Goal: Task Accomplishment & Management: Manage account settings

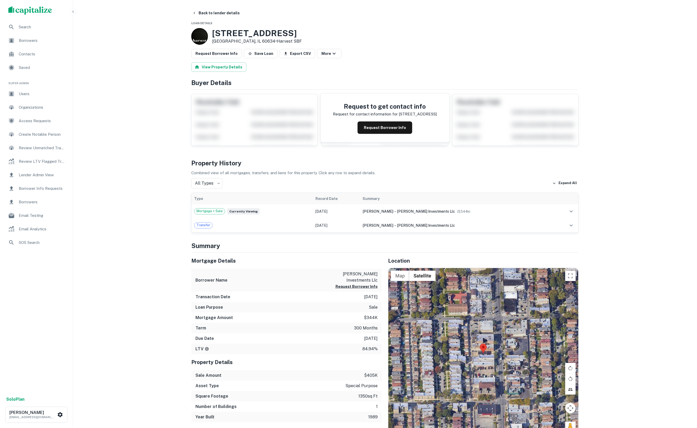
click at [48, 191] on span "Borrower Info Requests" at bounding box center [42, 188] width 47 height 6
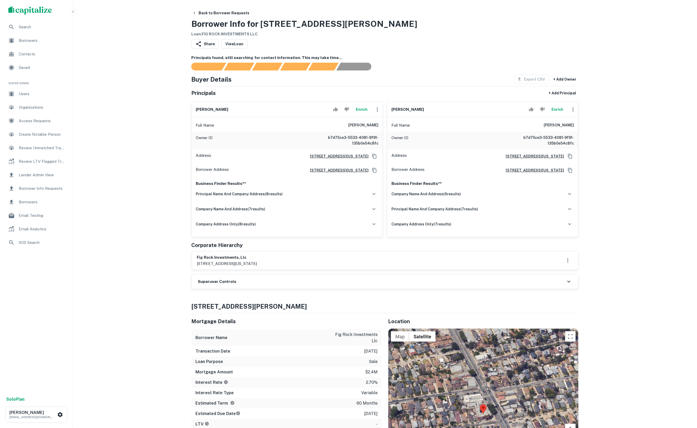
click at [364, 114] on button "Enrich" at bounding box center [361, 109] width 17 height 10
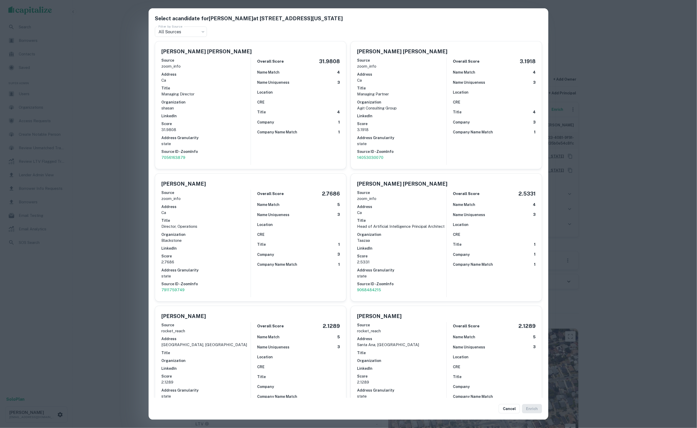
click at [248, 124] on h6 "Score" at bounding box center [205, 124] width 89 height 6
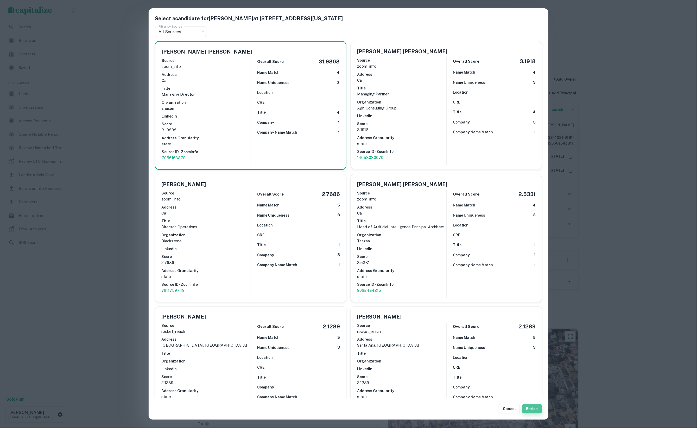
click at [531, 408] on button "Enrich" at bounding box center [532, 408] width 20 height 9
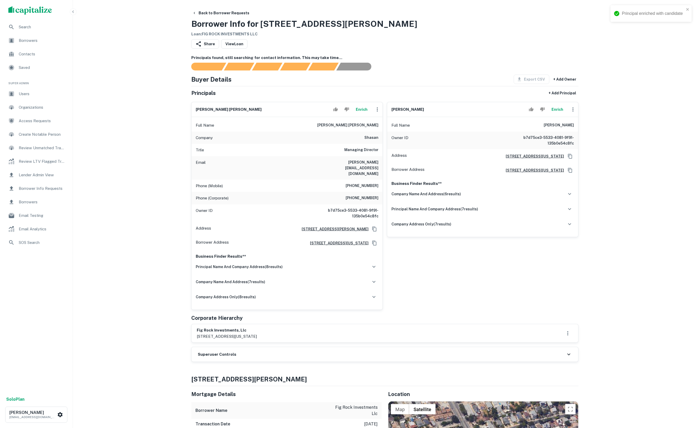
click at [556, 115] on button "Enrich" at bounding box center [557, 109] width 17 height 10
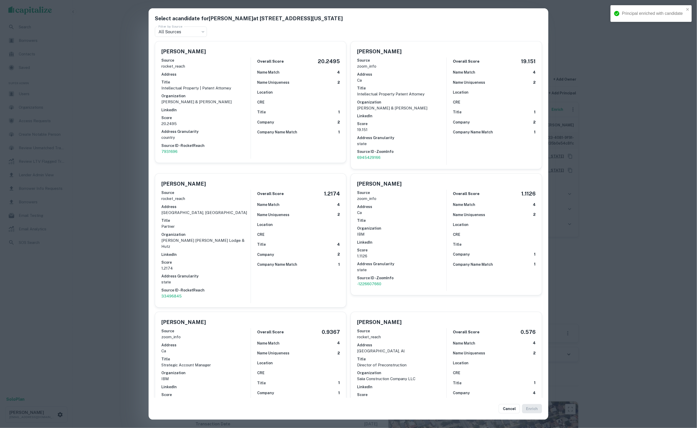
click at [232, 129] on h6 "Address Granularity" at bounding box center [205, 132] width 89 height 6
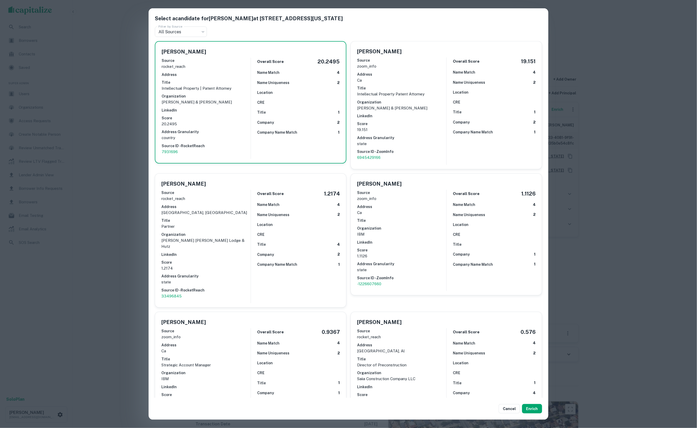
click at [600, 162] on div "Select a candidate for GRANT T LANGTON at 115 w. california blvd #481 Filter by…" at bounding box center [348, 214] width 697 height 428
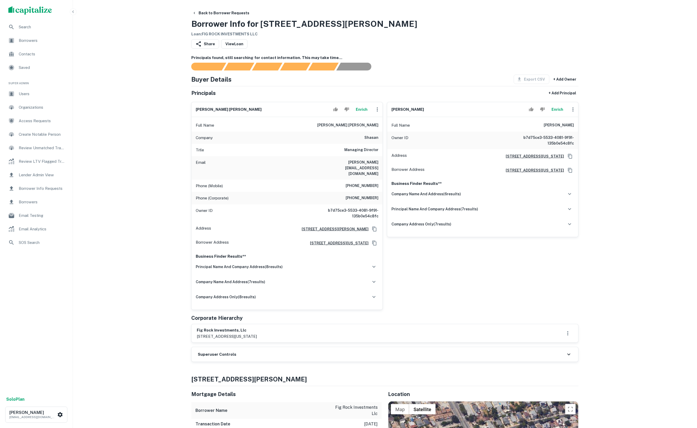
click at [257, 356] on div "Superuser Controls" at bounding box center [384, 354] width 387 height 15
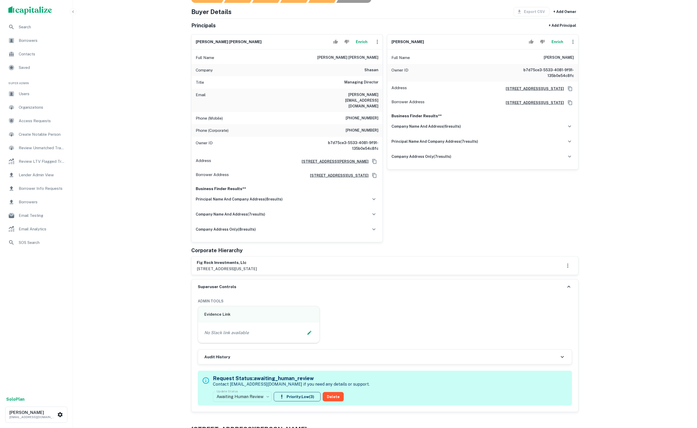
scroll to position [80, 0]
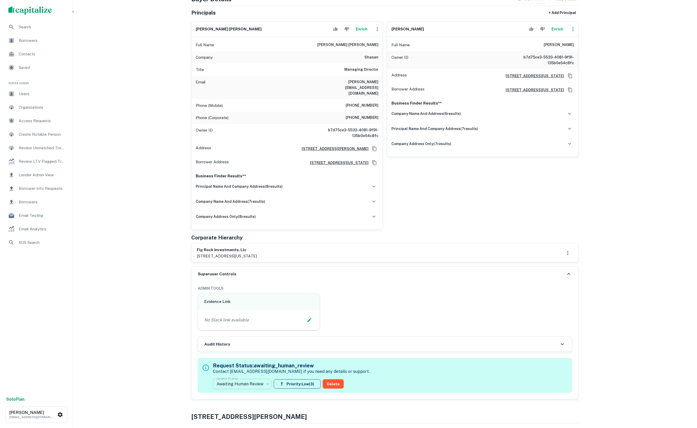
click at [264, 348] on body "Search Borrowers Contacts Saved Super Admin Users Organizations Access Requests…" at bounding box center [348, 134] width 697 height 428
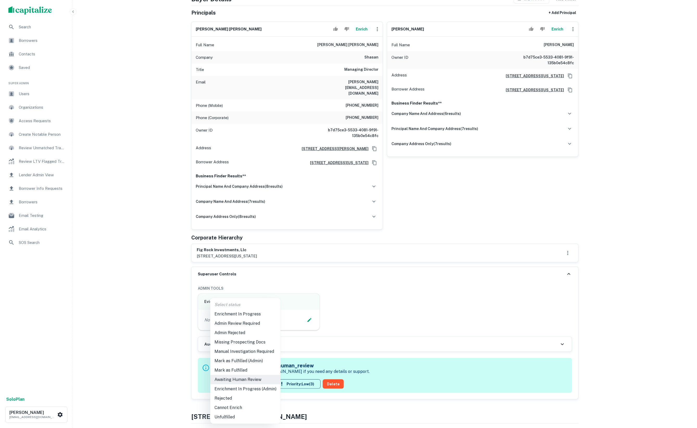
click at [255, 363] on li "Mark as Fulfilled (Admin)" at bounding box center [245, 360] width 70 height 9
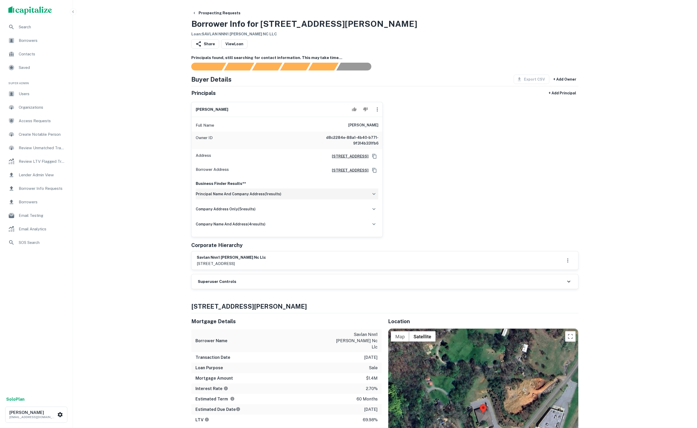
click at [253, 200] on div "principal name and company address ( 1 results)" at bounding box center [287, 194] width 183 height 11
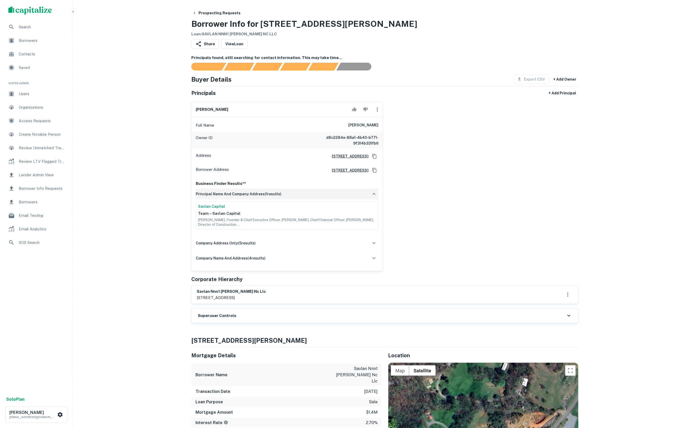
click at [251, 200] on div "principal name and company address ( 1 results)" at bounding box center [287, 194] width 183 height 11
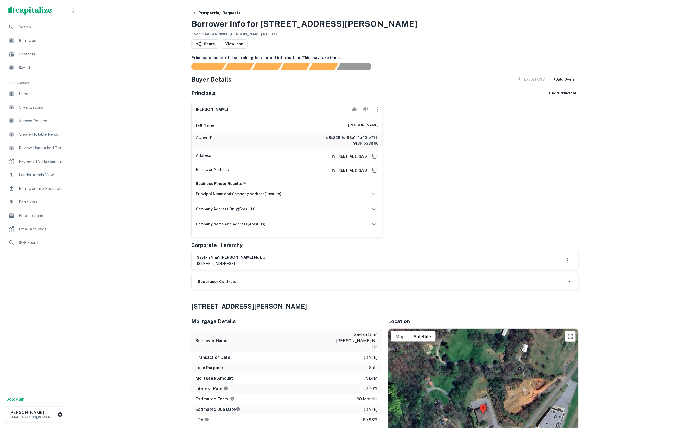
drag, startPoint x: 348, startPoint y: 132, endPoint x: 378, endPoint y: 130, distance: 30.5
click at [378, 131] on div "Full Name zusia tenenbaum" at bounding box center [286, 125] width 191 height 12
copy h6 "[PERSON_NAME]"
click at [531, 148] on div "[PERSON_NAME] Full Name [PERSON_NAME] Owner ID d8c2284e-88a1-4b40-b771-9f314b33…" at bounding box center [382, 167] width 391 height 139
drag, startPoint x: 480, startPoint y: 145, endPoint x: 479, endPoint y: 140, distance: 4.8
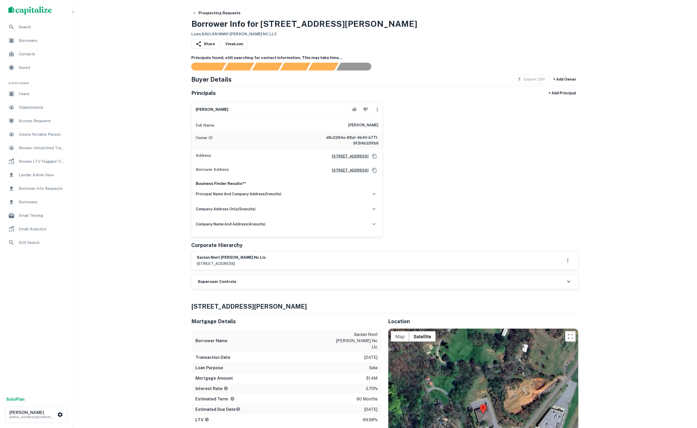
click at [480, 145] on div "[PERSON_NAME] Full Name [PERSON_NAME] Owner ID d8c2284e-88a1-4b40-b771-9f314b33…" at bounding box center [382, 167] width 391 height 139
click at [498, 191] on div "[PERSON_NAME] Full Name [PERSON_NAME] Owner ID d8c2284e-88a1-4b40-b771-9f314b33…" at bounding box center [382, 167] width 391 height 139
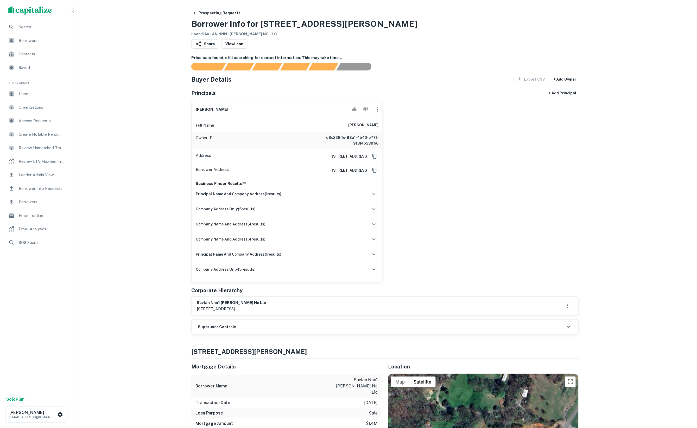
scroll to position [10, 0]
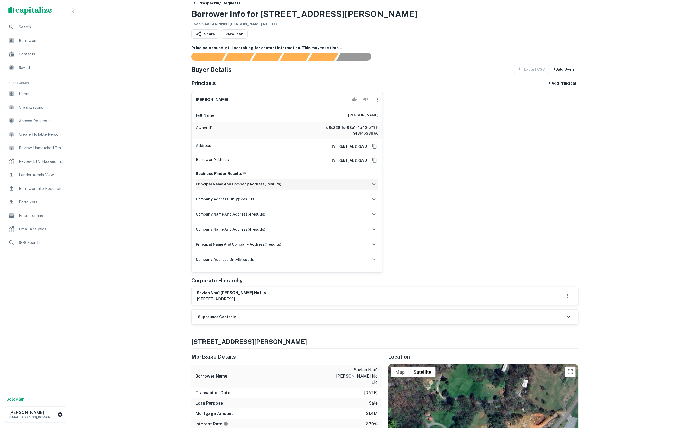
click at [331, 190] on div "principal name and company address ( 1 results)" at bounding box center [287, 184] width 183 height 11
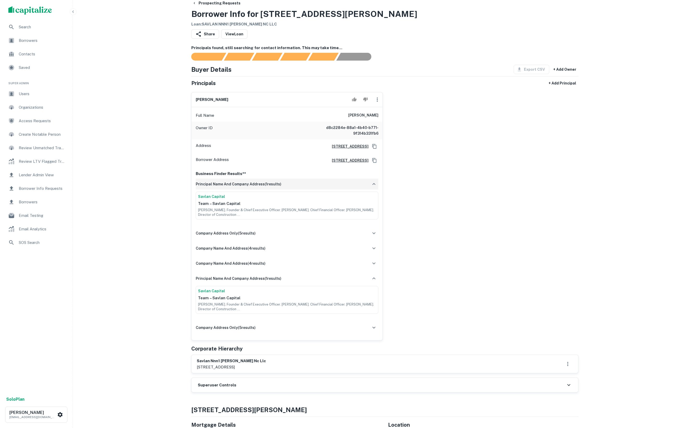
click at [331, 190] on div "principal name and company address ( 1 results)" at bounding box center [287, 184] width 183 height 11
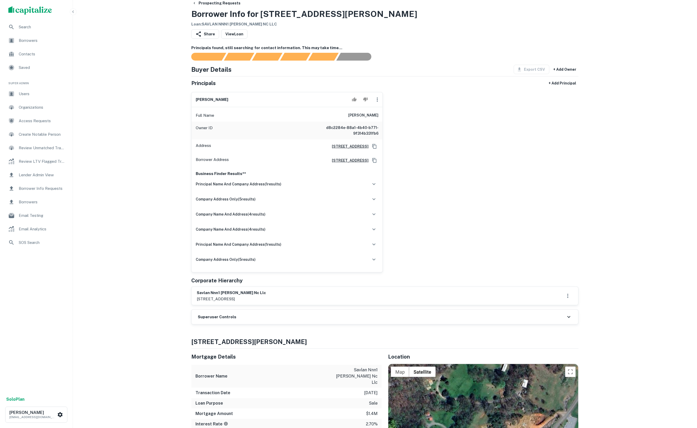
click at [489, 194] on div "zusia tenenbaum Full Name zusia tenenbaum Owner ID d8c2284e-88a1-4b40-b771-9f31…" at bounding box center [382, 180] width 391 height 185
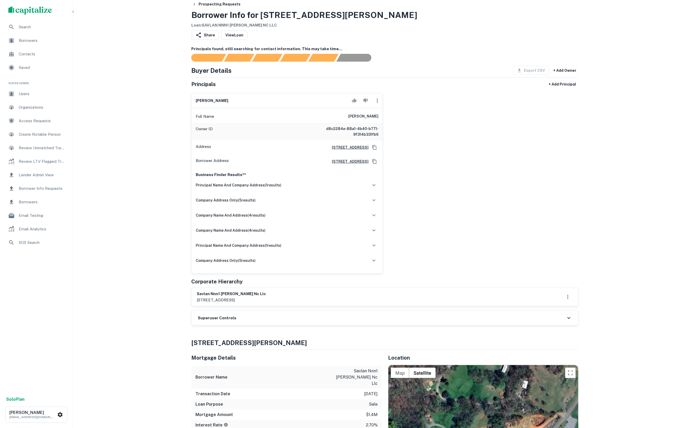
drag, startPoint x: 369, startPoint y: 121, endPoint x: 384, endPoint y: 121, distance: 15.1
click at [384, 121] on div "zusia tenenbaum Full Name zusia tenenbaum Owner ID d8c2284e-88a1-4b40-b771-9f31…" at bounding box center [382, 181] width 391 height 185
copy h6 "zusia tenenbaum"
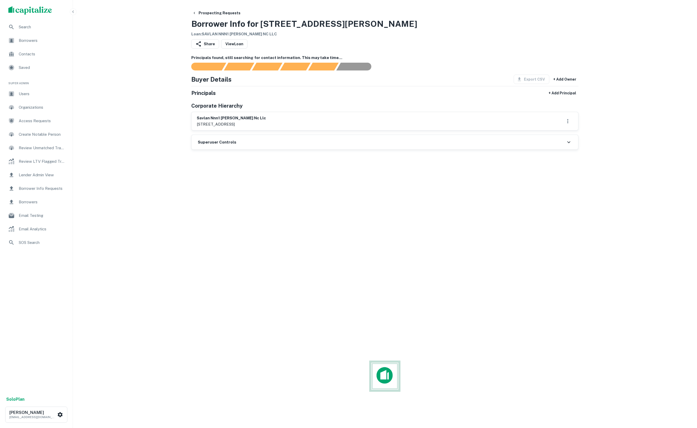
scroll to position [9, 0]
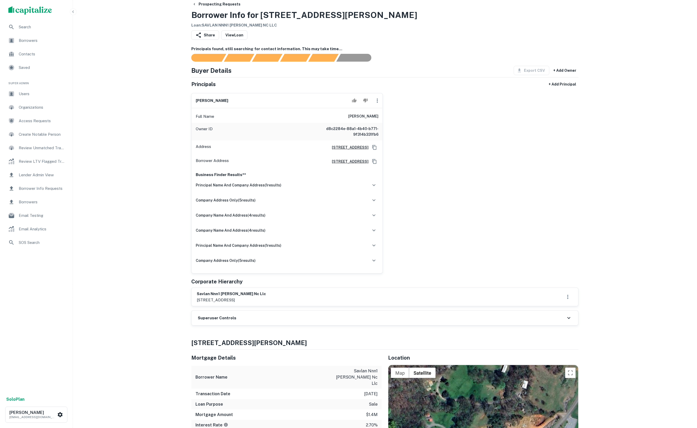
click at [379, 104] on icon "button" at bounding box center [377, 101] width 6 height 6
click at [387, 120] on li "Edit" at bounding box center [380, 117] width 21 height 9
select select "**"
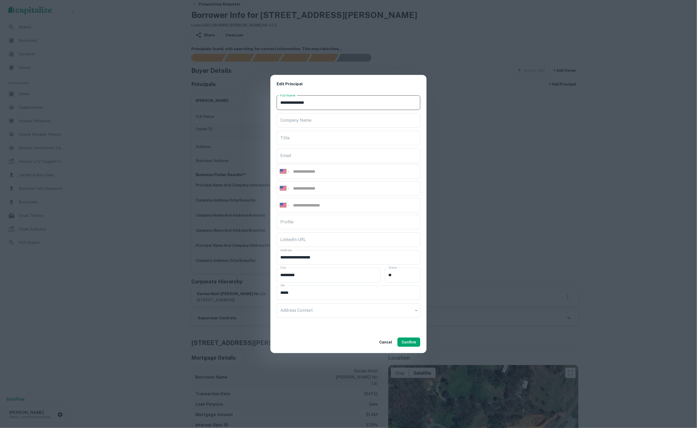
click at [286, 100] on input "**********" at bounding box center [349, 102] width 144 height 15
type input "**********"
click at [329, 156] on input "Email" at bounding box center [349, 156] width 144 height 15
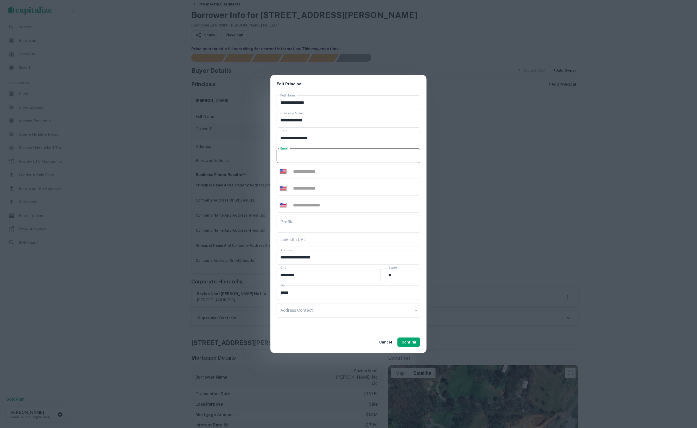
paste input "**********"
type input "**********"
paste input "**********"
type input "**********"
click at [393, 217] on input "Profile" at bounding box center [349, 222] width 144 height 15
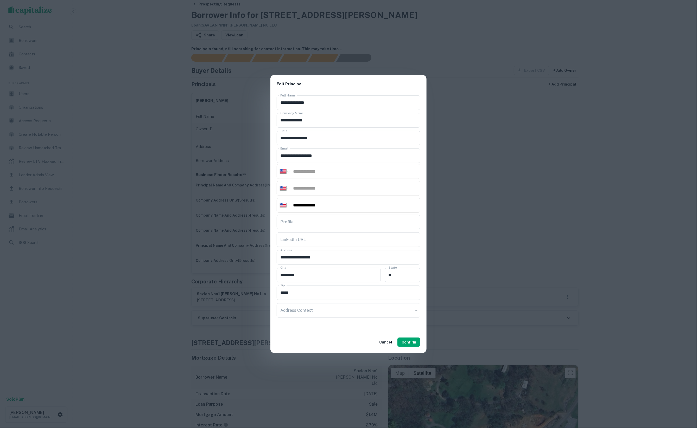
click at [393, 217] on input "Profile" at bounding box center [349, 222] width 144 height 15
paste input "**********"
type input "**********"
click at [351, 236] on input "LinkedIn URL" at bounding box center [349, 240] width 144 height 15
paste input "**********"
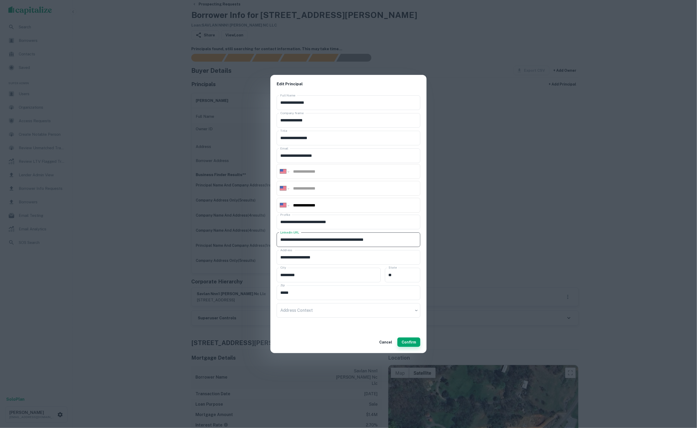
type input "**********"
click at [412, 342] on button "Confirm" at bounding box center [408, 342] width 23 height 9
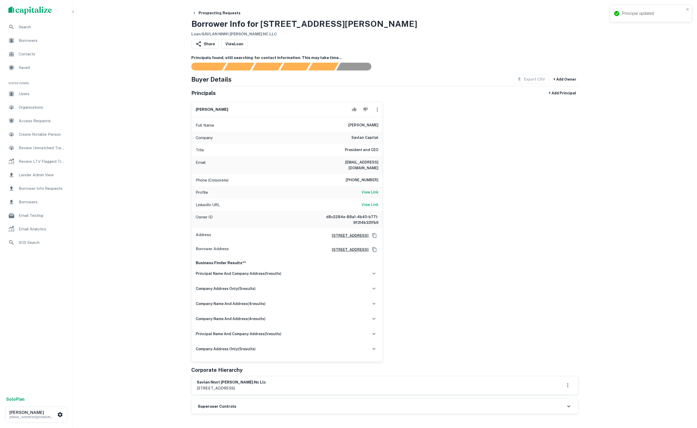
scroll to position [0, 0]
click at [435, 284] on div "zusha tenenbaum Full Name zusha tenenbaum Company savlan capital Title Presiden…" at bounding box center [382, 230] width 391 height 264
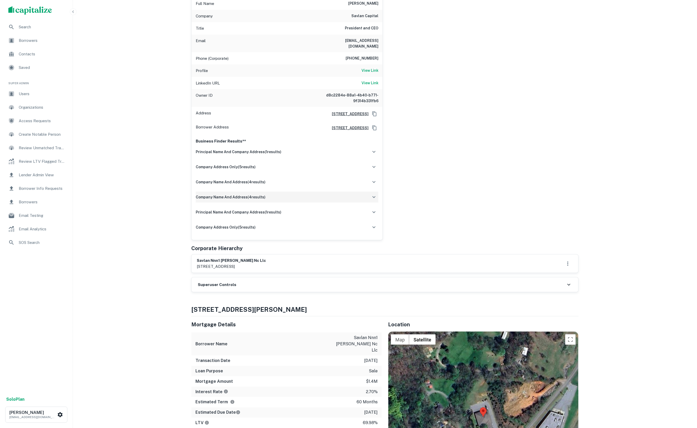
scroll to position [127, 0]
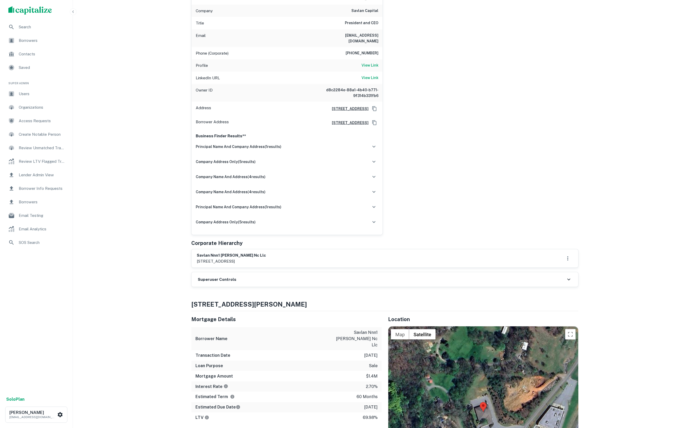
click at [302, 287] on div "Superuser Controls" at bounding box center [384, 279] width 387 height 15
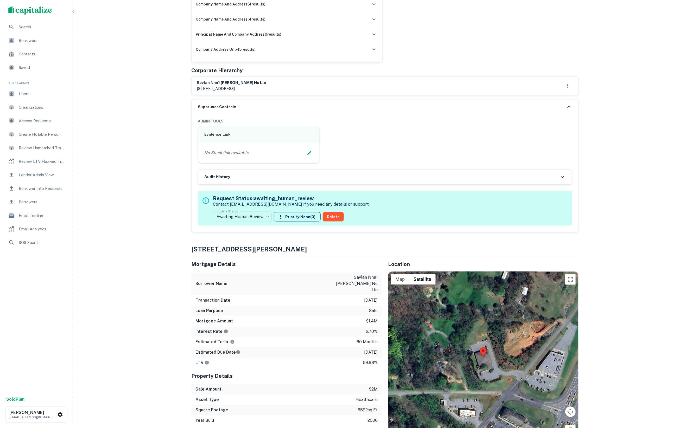
scroll to position [300, 0]
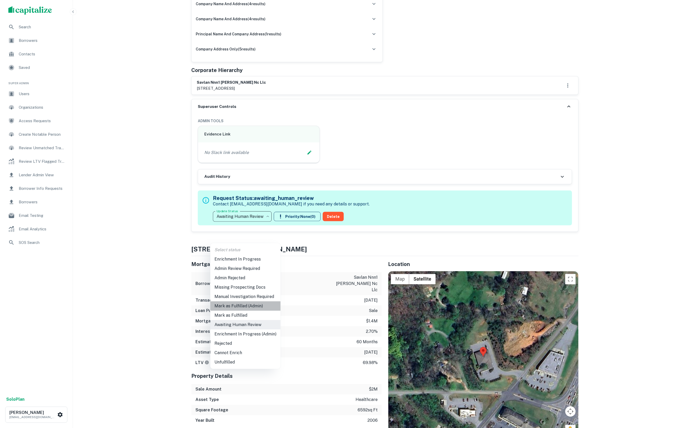
click at [267, 302] on li "Mark as Fulfilled (Admin)" at bounding box center [245, 306] width 70 height 9
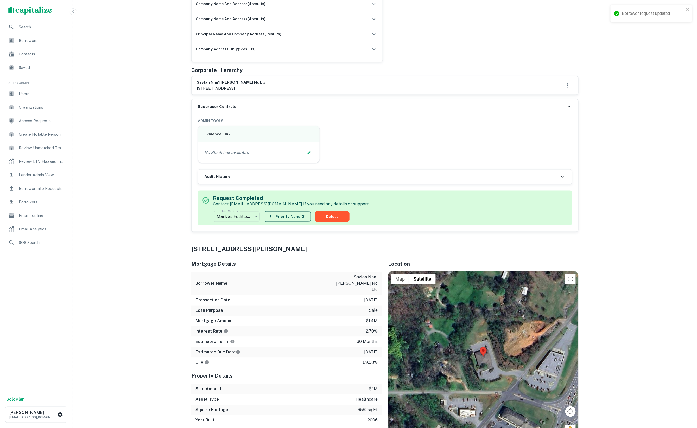
click at [660, 198] on div "Search Borrowers Contacts Saved Super Admin Users Organizations Access Requests…" at bounding box center [348, 407] width 697 height 1414
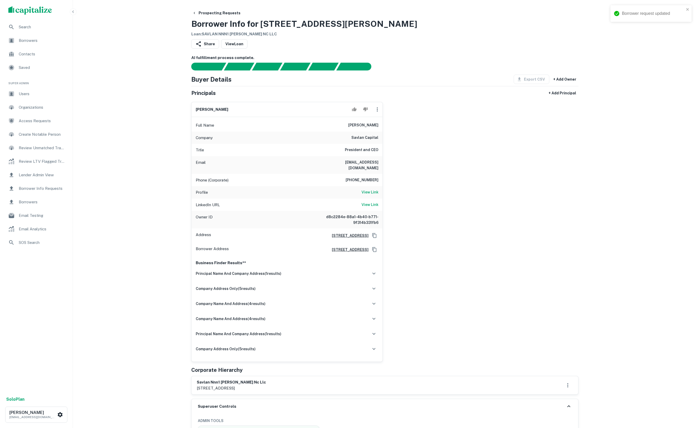
scroll to position [0, 0]
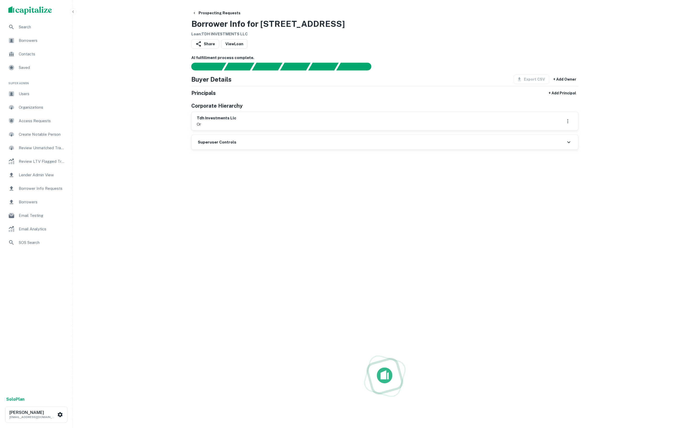
scroll to position [1, 0]
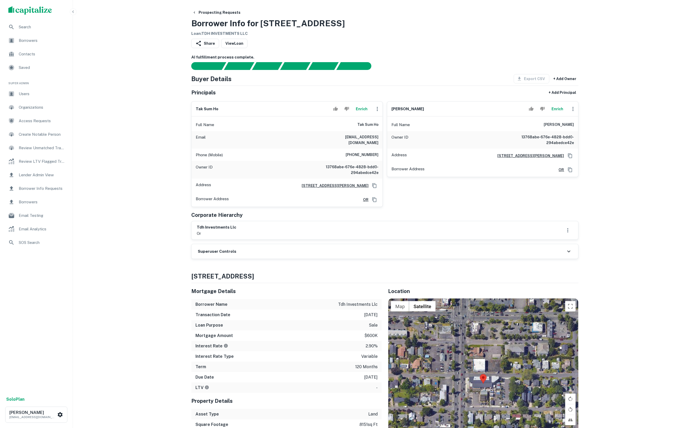
click at [356, 114] on button "Enrich" at bounding box center [361, 109] width 17 height 10
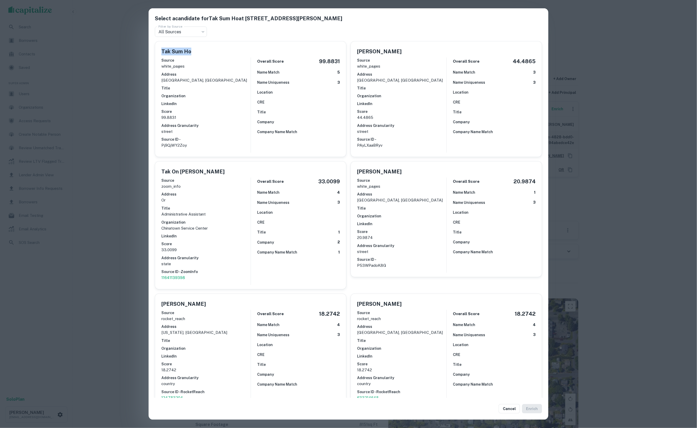
drag, startPoint x: 190, startPoint y: 51, endPoint x: 156, endPoint y: 53, distance: 33.9
click at [154, 52] on div "Tak Sum Ho Source white_pages Address portland, or Title Organization LinkedIn …" at bounding box center [249, 97] width 196 height 120
copy h5 "Tak Sum Ho"
click at [124, 102] on div "Select a candidate for Tak Sum Ho at 4423 SE Anderegg Loop Filter by Source All…" at bounding box center [348, 214] width 697 height 428
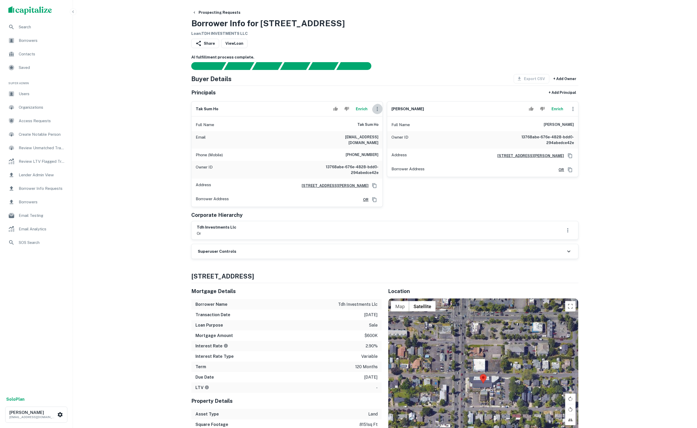
click at [377, 111] on icon "button" at bounding box center [377, 109] width 1 height 4
click at [381, 124] on li "Edit" at bounding box center [380, 125] width 21 height 9
select select "**"
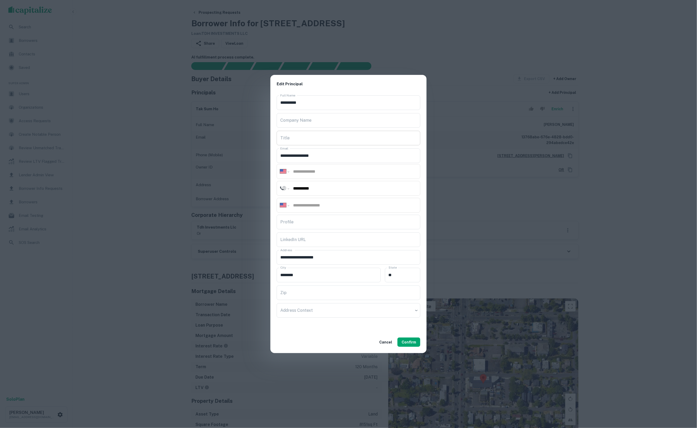
drag, startPoint x: 320, startPoint y: 120, endPoint x: 328, endPoint y: 134, distance: 16.0
paste input "**********"
type input "**********"
paste input "*********"
type input "*********"
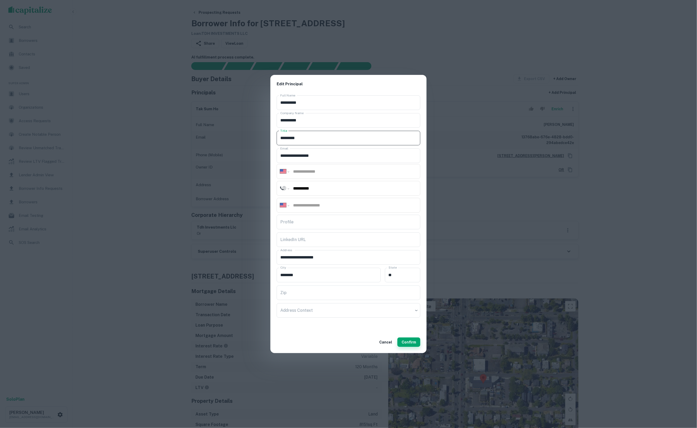
click at [411, 341] on button "Confirm" at bounding box center [408, 342] width 23 height 9
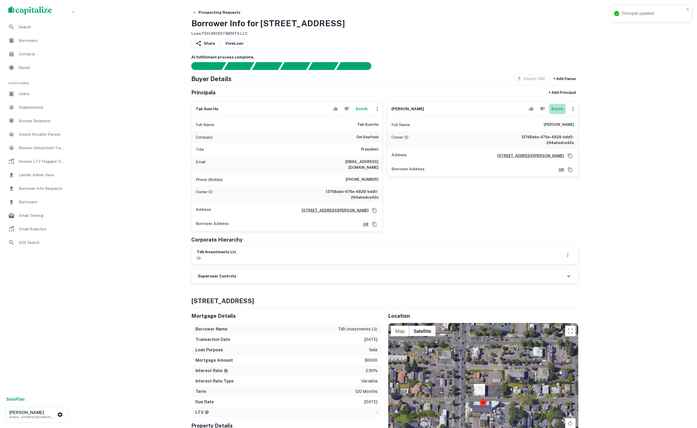
click at [562, 111] on button "Enrich" at bounding box center [557, 109] width 17 height 10
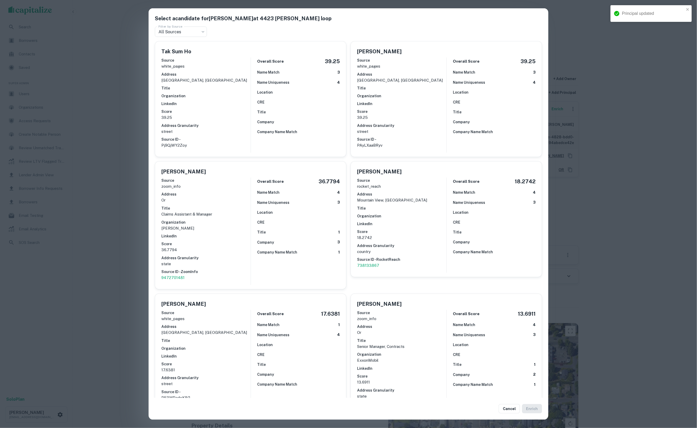
click at [631, 121] on div "Select a candidate for SHI QIONG HO at 4423 se anderegg loop Filter by Source A…" at bounding box center [348, 214] width 697 height 428
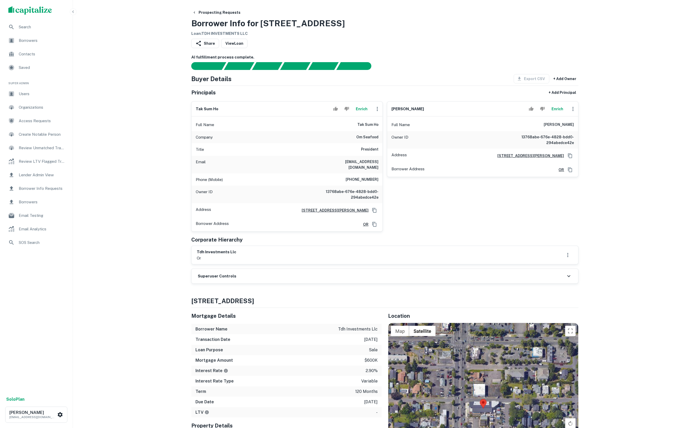
click at [377, 112] on icon "button" at bounding box center [377, 109] width 6 height 6
click at [380, 121] on li "Edit" at bounding box center [380, 125] width 21 height 9
select select "**"
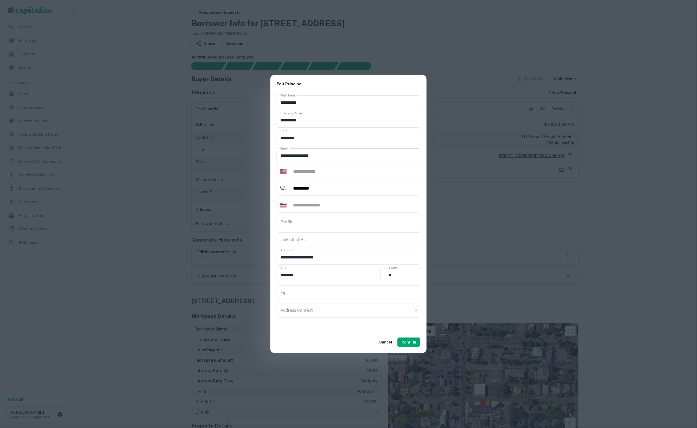
click at [317, 152] on input "**********" at bounding box center [349, 156] width 144 height 15
drag, startPoint x: 317, startPoint y: 152, endPoint x: 321, endPoint y: 157, distance: 6.2
click at [317, 152] on input "**********" at bounding box center [349, 156] width 144 height 15
paste input "email"
type input "**********"
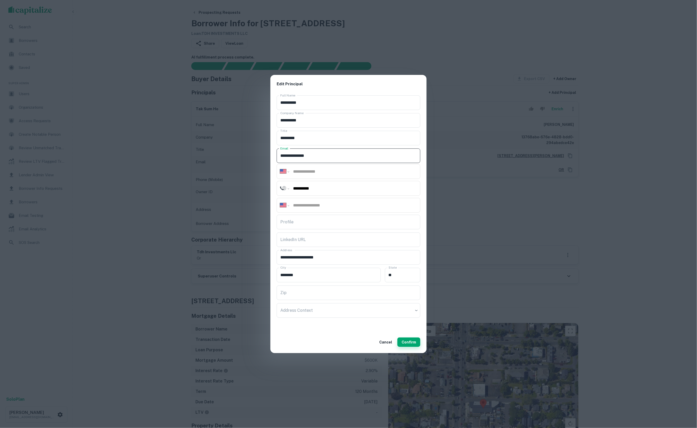
click at [412, 341] on button "Confirm" at bounding box center [408, 342] width 23 height 9
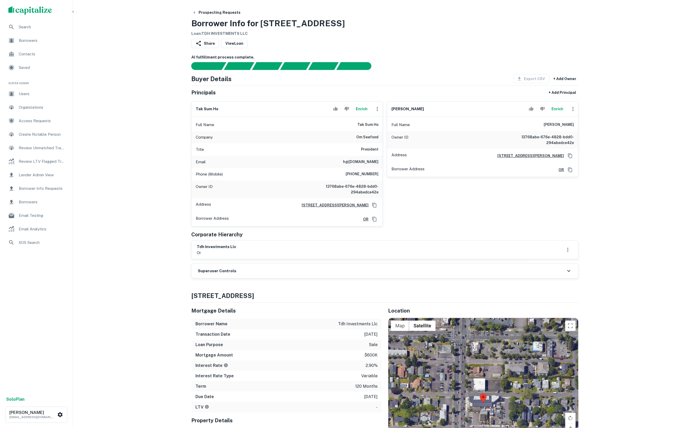
drag, startPoint x: 689, startPoint y: 148, endPoint x: 558, endPoint y: 32, distance: 174.9
click at [558, 32] on div "Prospecting Requests Borrower Info for 3612 SE 82nd Ave Loan : TDH INVESTMENTS …" at bounding box center [384, 22] width 387 height 29
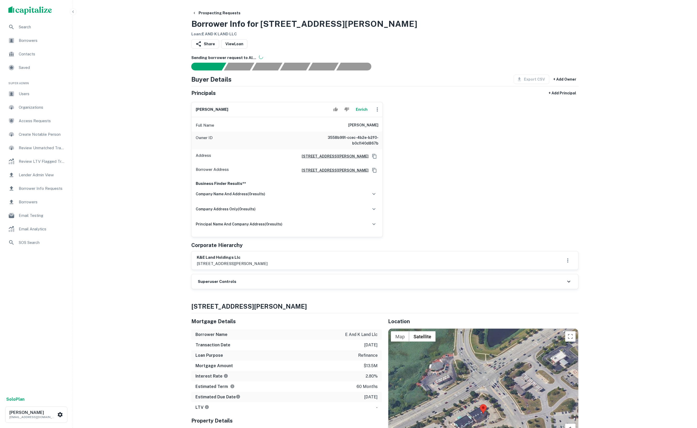
click at [354, 115] on button "Enrich" at bounding box center [361, 109] width 17 height 10
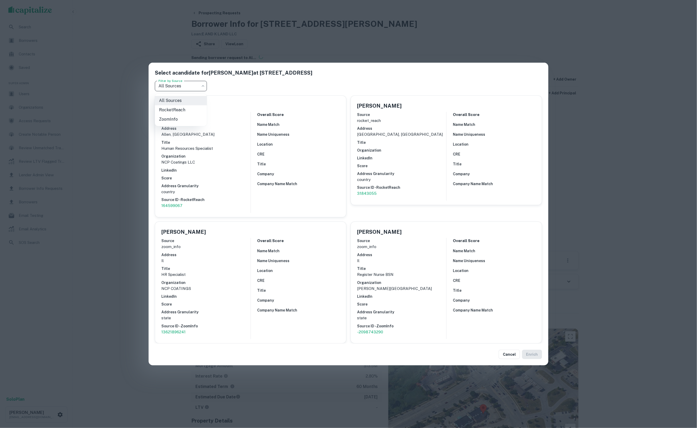
click at [173, 90] on body "Search Borrowers Contacts Saved Super Admin Users Organizations Access Requests…" at bounding box center [348, 214] width 697 height 428
click at [120, 93] on div at bounding box center [348, 214] width 697 height 428
click at [120, 93] on div "Select a candidate for [PERSON_NAME] at [STREET_ADDRESS] Filter by Source All S…" at bounding box center [348, 214] width 697 height 428
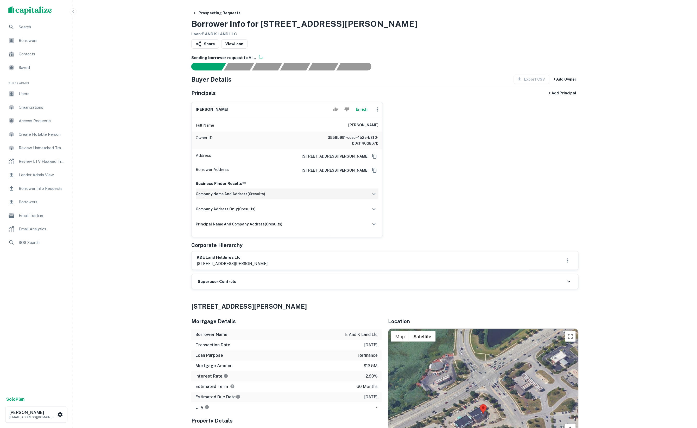
click at [271, 200] on div "company name and address ( 0 results)" at bounding box center [287, 194] width 183 height 11
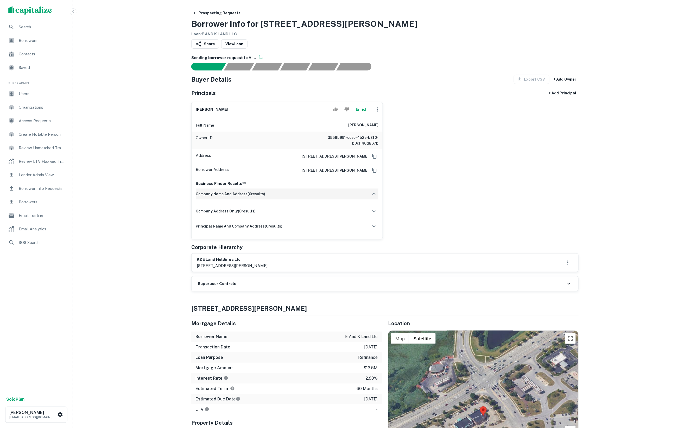
click at [271, 200] on div "company name and address ( 0 results)" at bounding box center [287, 194] width 183 height 11
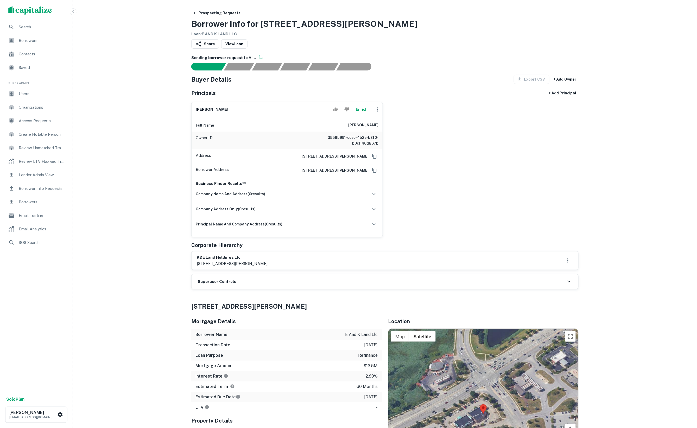
drag, startPoint x: 422, startPoint y: 130, endPoint x: 416, endPoint y: 128, distance: 5.8
click at [421, 130] on div "[PERSON_NAME] Enrich Full Name [PERSON_NAME] Owner ID 3558b991-ccec-4b2e-b2f0-b…" at bounding box center [382, 167] width 391 height 139
click at [364, 113] on button "Enrich" at bounding box center [361, 109] width 17 height 10
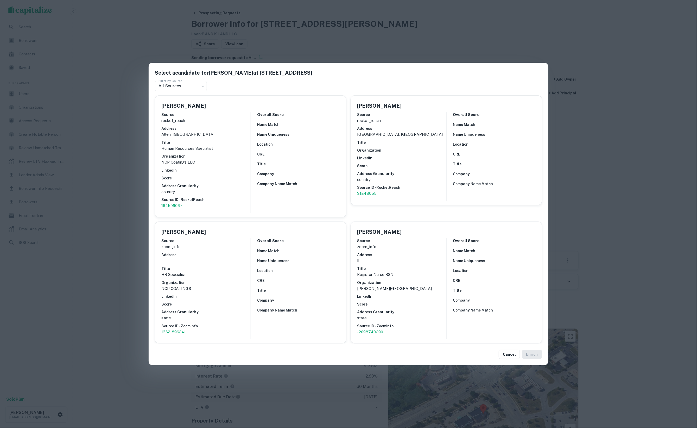
click at [117, 80] on div "Select a candidate for KIMBERLY A BLOEMER at 19569 e 900th ave Filter by Source…" at bounding box center [348, 214] width 697 height 428
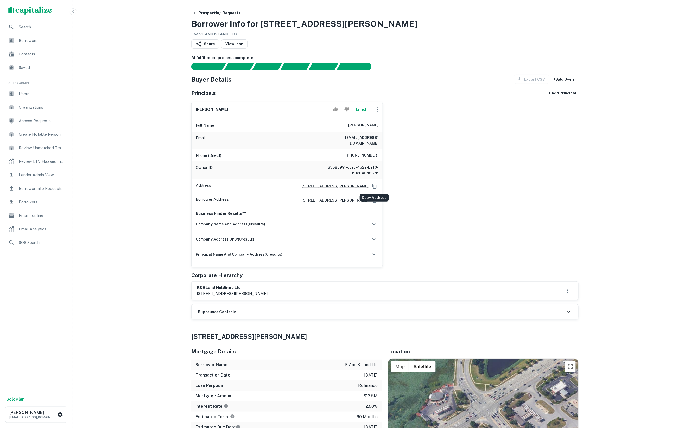
click at [375, 184] on icon "Copy Address" at bounding box center [374, 186] width 5 height 5
click at [358, 114] on button "Enrich" at bounding box center [361, 109] width 17 height 10
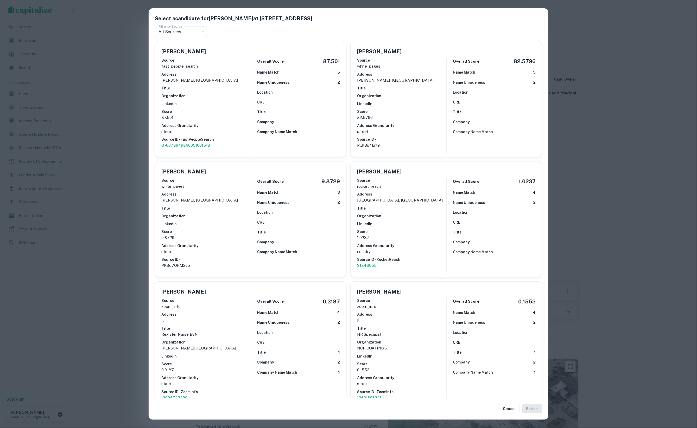
click at [396, 142] on p "Pl3lBp4Lnl9" at bounding box center [401, 145] width 89 height 6
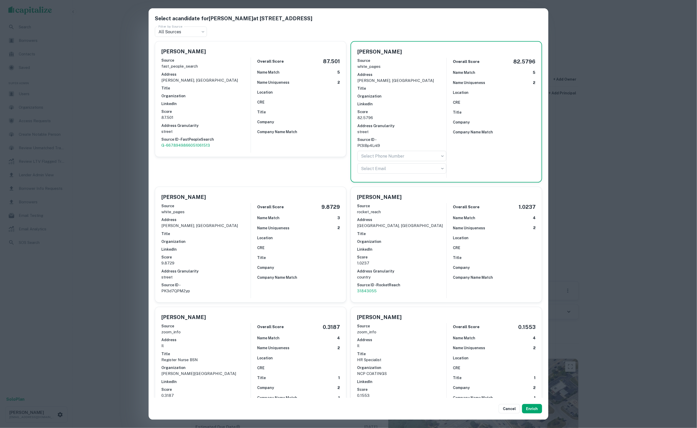
drag, startPoint x: 629, startPoint y: 339, endPoint x: 591, endPoint y: 332, distance: 38.4
click at [629, 339] on div "Select a candidate for Kimberly A Bloemer at 19569 E 900th Ave Filter by Source…" at bounding box center [348, 214] width 697 height 428
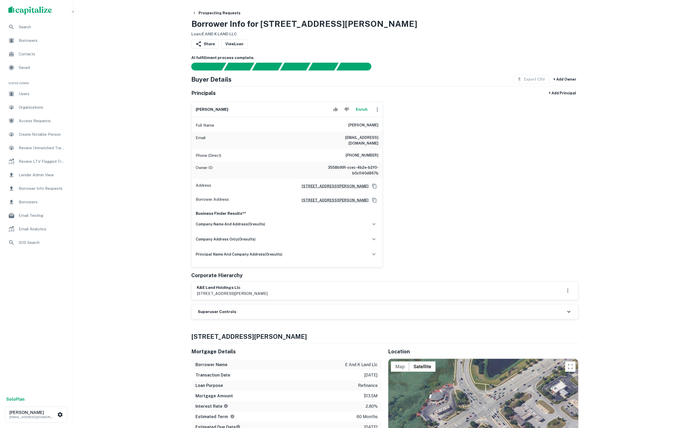
click at [355, 113] on button "Enrich" at bounding box center [361, 109] width 17 height 10
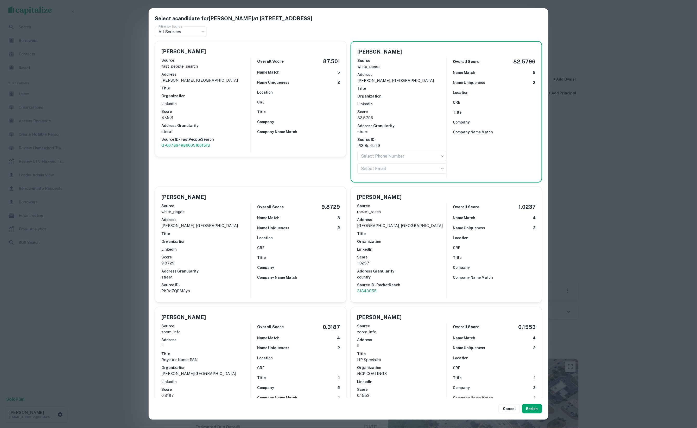
drag, startPoint x: 413, startPoint y: 52, endPoint x: 357, endPoint y: 52, distance: 55.9
click at [357, 52] on div "Kimberly A Bloemer" at bounding box center [446, 52] width 178 height 8
copy h5 "Kimberly A Bloemer"
click at [586, 142] on div "Select a candidate for Kimberly A Bloemer at 19569 E 900th Ave Filter by Source…" at bounding box center [348, 214] width 697 height 428
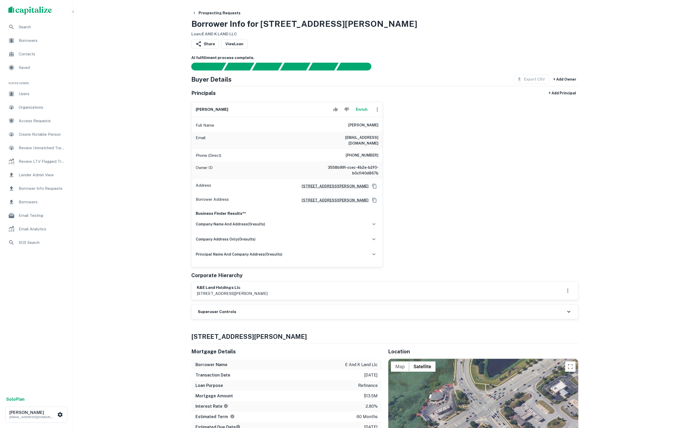
click at [377, 113] on icon "button" at bounding box center [377, 109] width 6 height 6
click at [383, 127] on li "Edit" at bounding box center [380, 125] width 21 height 9
select select "**"
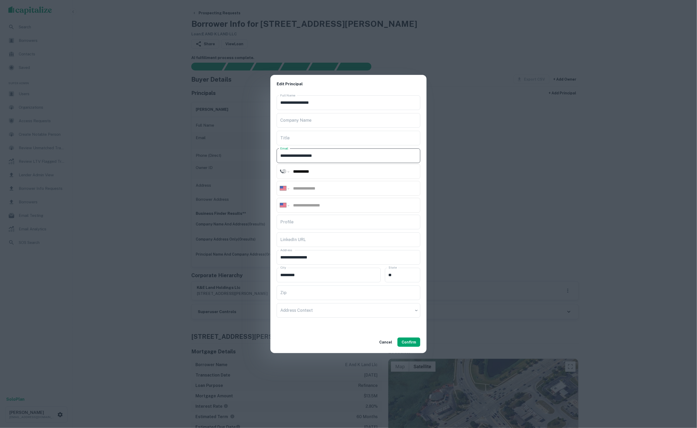
click at [339, 154] on input "**********" at bounding box center [349, 156] width 144 height 15
click at [412, 342] on button "Confirm" at bounding box center [408, 342] width 23 height 9
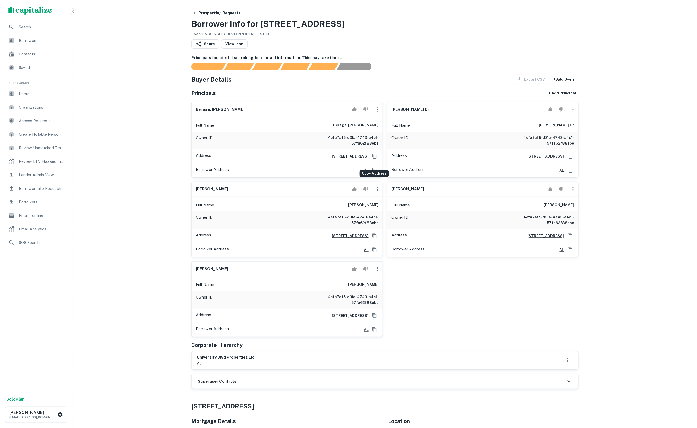
drag, startPoint x: 374, startPoint y: 161, endPoint x: 383, endPoint y: 160, distance: 9.4
click at [374, 159] on icon "Copy Address" at bounding box center [374, 156] width 5 height 5
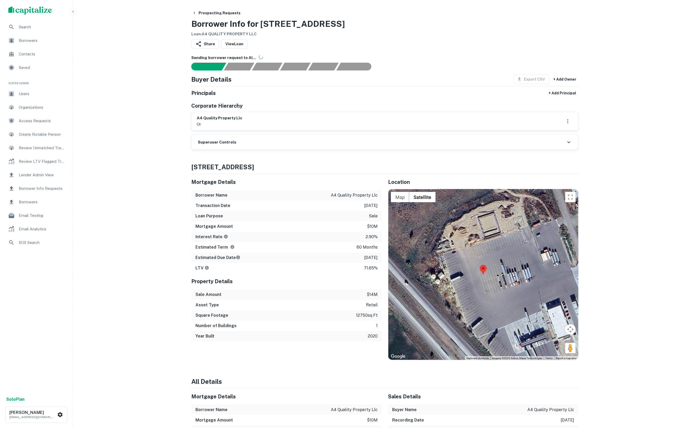
scroll to position [5, 0]
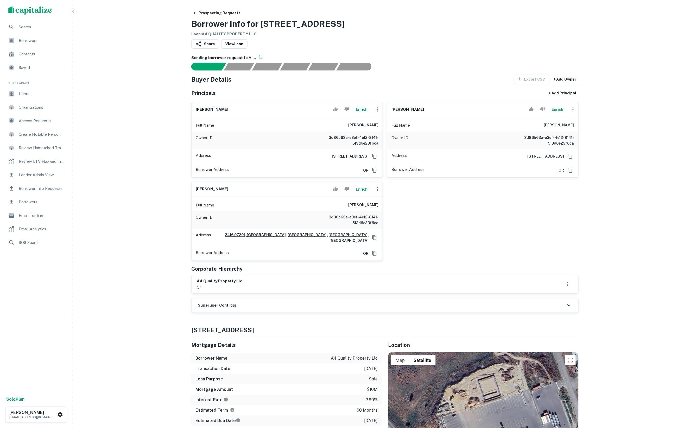
click at [364, 115] on button "Enrich" at bounding box center [361, 109] width 17 height 10
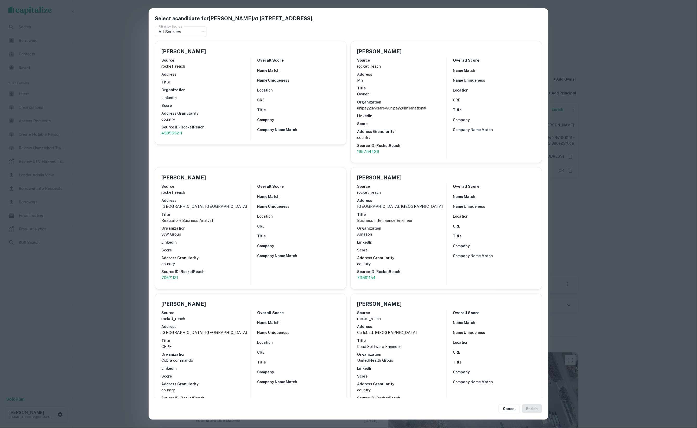
click at [120, 94] on div "Select a candidate for [PERSON_NAME] at [STREET_ADDRESS][GEOGRAPHIC_DATA], Filt…" at bounding box center [348, 214] width 697 height 428
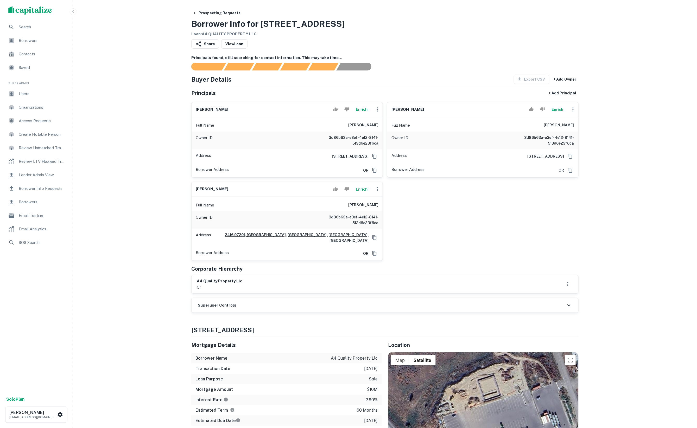
click at [374, 159] on icon "Copy Address" at bounding box center [374, 156] width 5 height 5
click at [558, 112] on button "Enrich" at bounding box center [557, 109] width 17 height 10
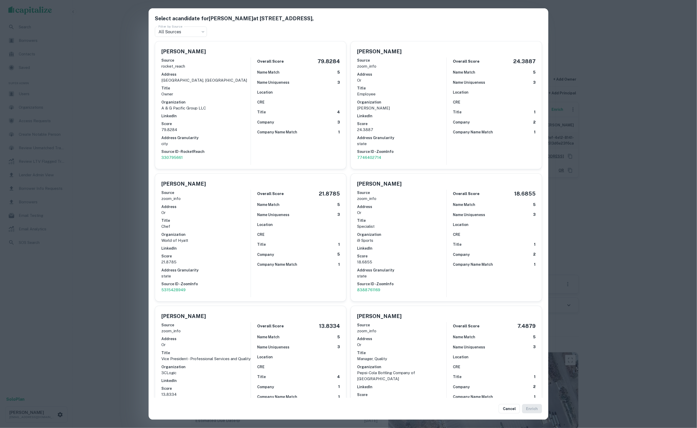
click at [601, 102] on div "Select a candidate for [PERSON_NAME] at [STREET_ADDRESS][GEOGRAPHIC_DATA], Filt…" at bounding box center [348, 214] width 697 height 428
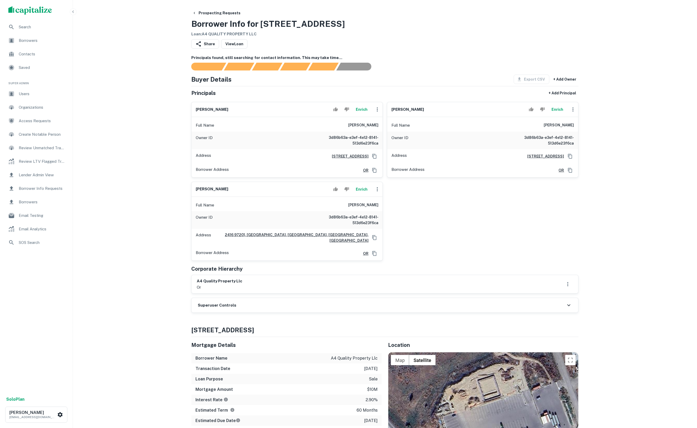
click at [558, 114] on button "Enrich" at bounding box center [557, 109] width 17 height 10
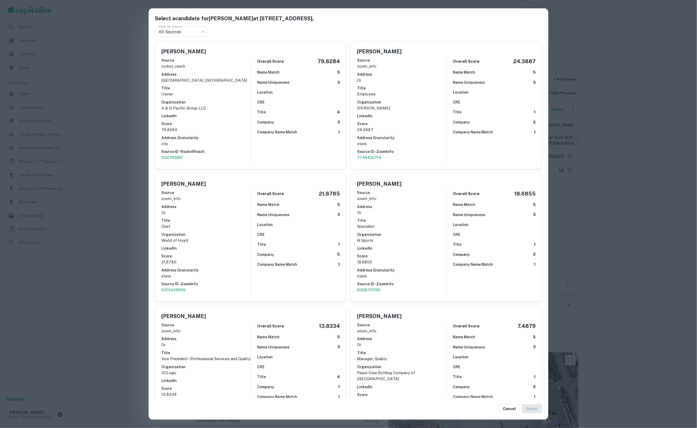
click at [646, 118] on div "Select a candidate for AMARVEER SINGH at 1545 97230, ne 181st united states of …" at bounding box center [348, 214] width 697 height 428
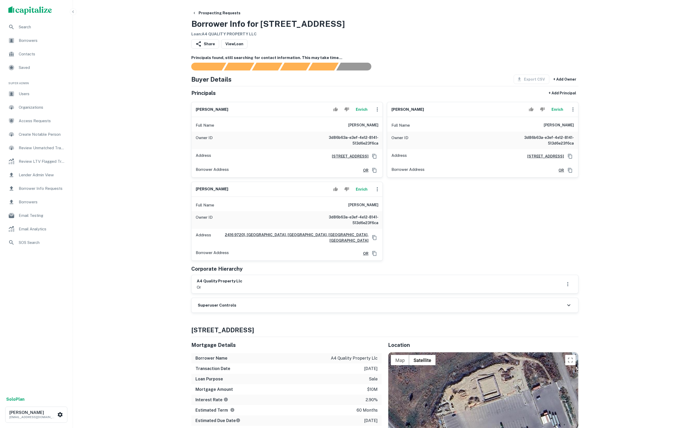
drag, startPoint x: 607, startPoint y: 136, endPoint x: 607, endPoint y: 139, distance: 2.9
click at [557, 115] on button "Enrich" at bounding box center [557, 109] width 17 height 10
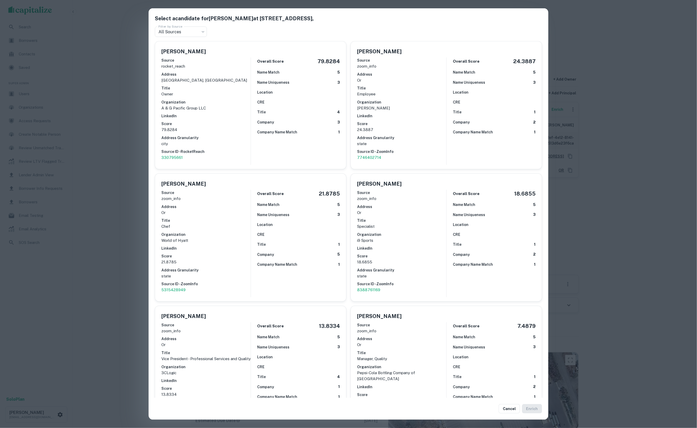
click at [639, 161] on div "Select a candidate for [PERSON_NAME] at [STREET_ADDRESS][GEOGRAPHIC_DATA], Filt…" at bounding box center [348, 214] width 697 height 428
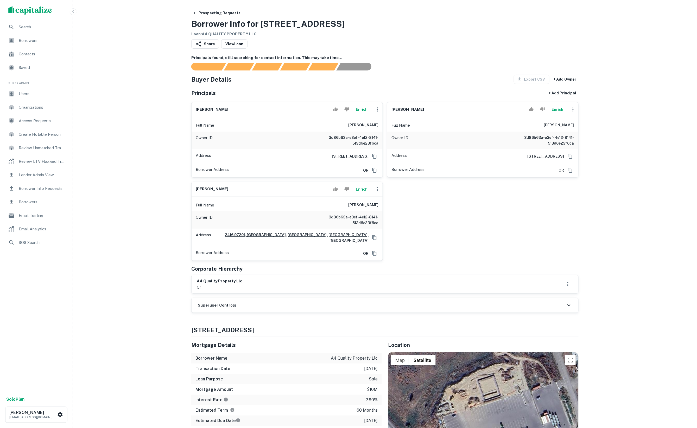
click at [555, 114] on button "Enrich" at bounding box center [557, 109] width 17 height 10
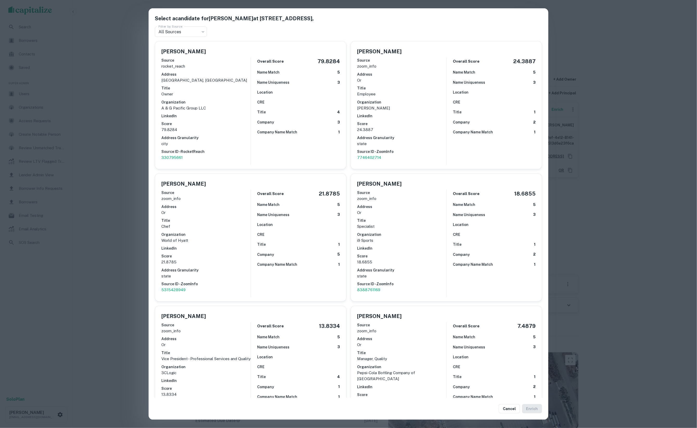
click at [641, 172] on div "Select a candidate for [PERSON_NAME] at [STREET_ADDRESS][GEOGRAPHIC_DATA], Filt…" at bounding box center [348, 214] width 697 height 428
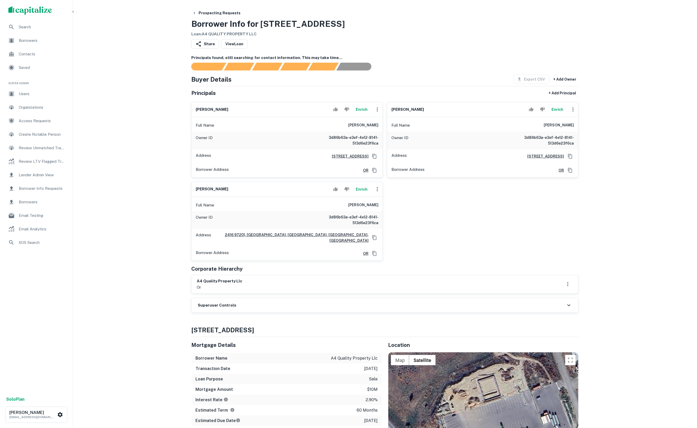
click at [355, 195] on button "Enrich" at bounding box center [361, 189] width 17 height 10
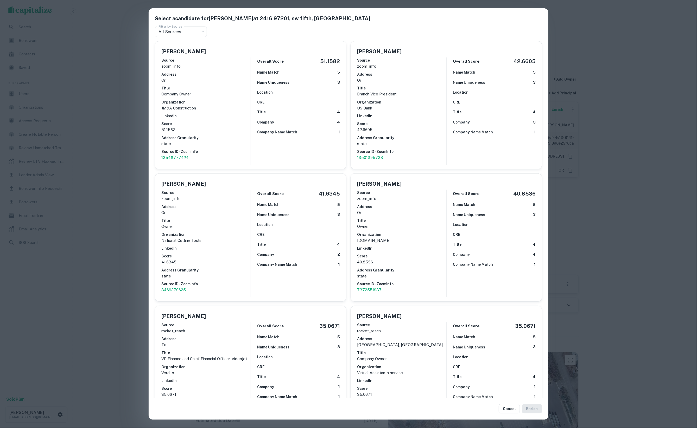
click at [140, 164] on div "Select a candidate for MANINDER SINGH at 2416 97201, sw fifth, united states of…" at bounding box center [348, 214] width 697 height 428
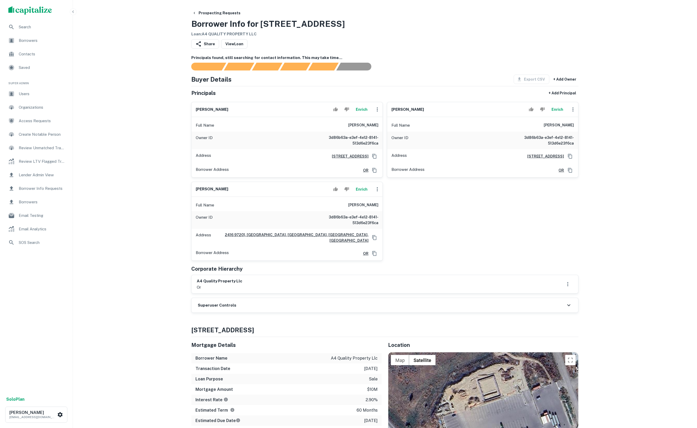
click at [353, 115] on button "Enrich" at bounding box center [361, 109] width 17 height 10
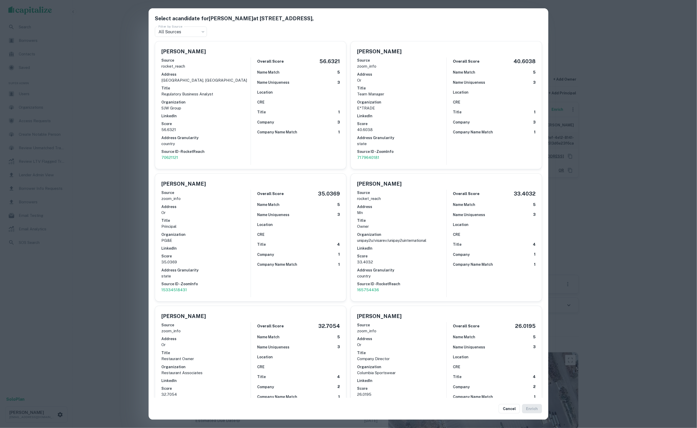
click at [119, 177] on div "Select a candidate for KARAM SINGH at 2416 97201, sw 5th united states of ameri…" at bounding box center [348, 214] width 697 height 428
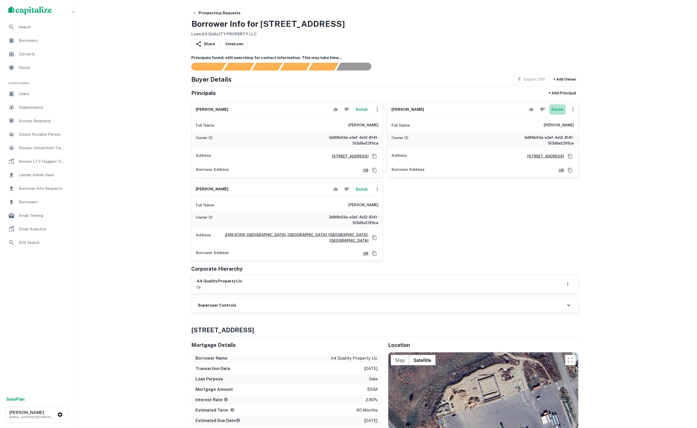
click at [555, 115] on button "Enrich" at bounding box center [557, 109] width 17 height 10
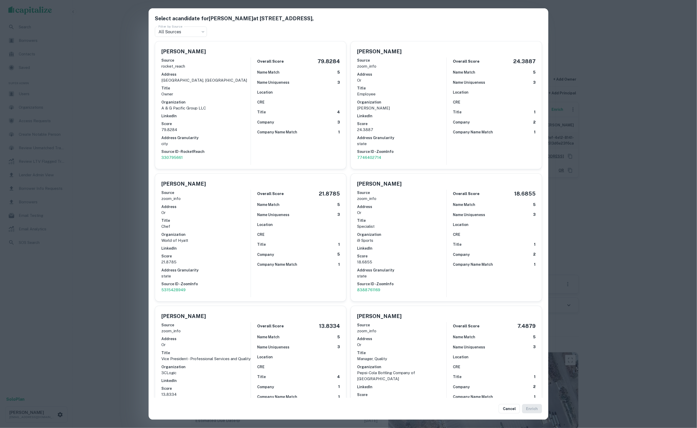
click at [313, 122] on div "Company 3" at bounding box center [298, 122] width 83 height 6
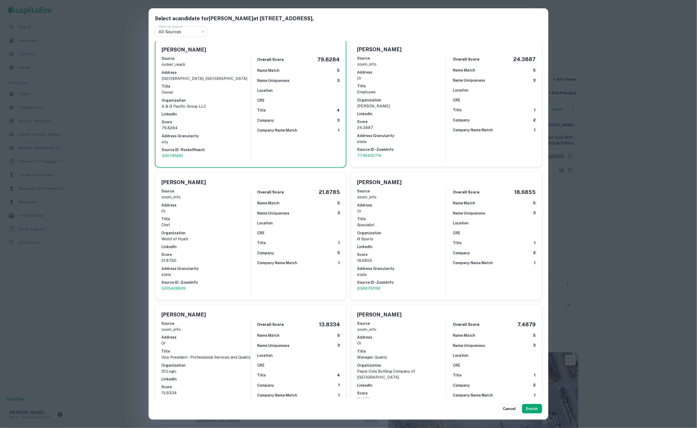
scroll to position [4, 0]
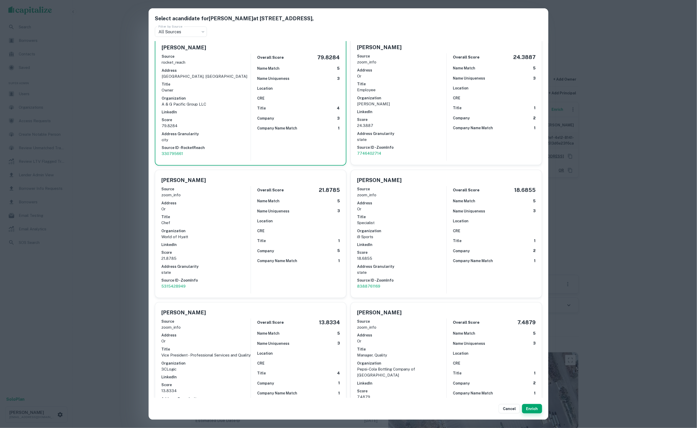
click at [533, 408] on button "Enrich" at bounding box center [532, 408] width 20 height 9
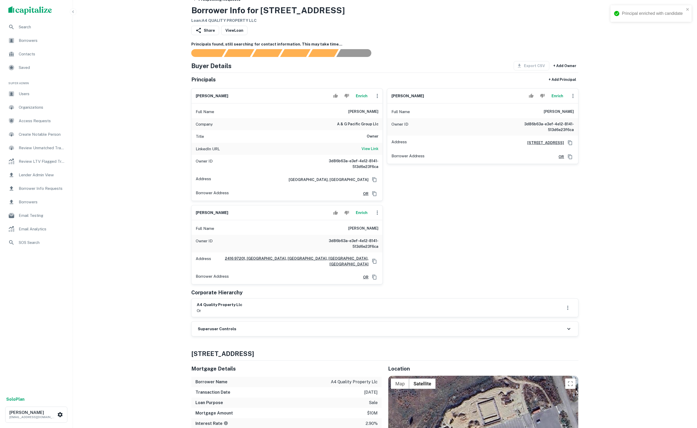
scroll to position [15, 0]
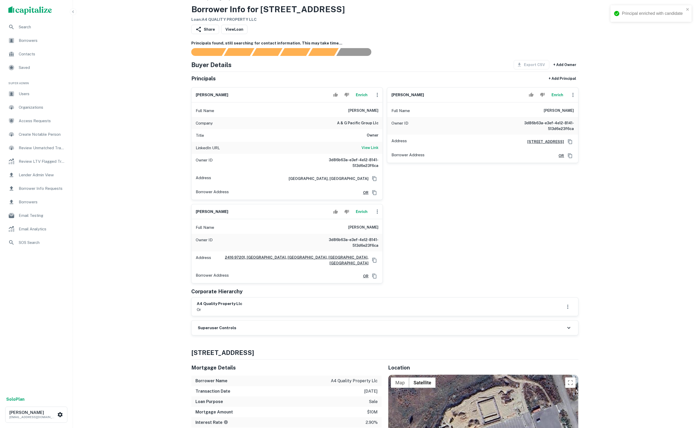
click at [364, 217] on button "Enrich" at bounding box center [361, 212] width 17 height 10
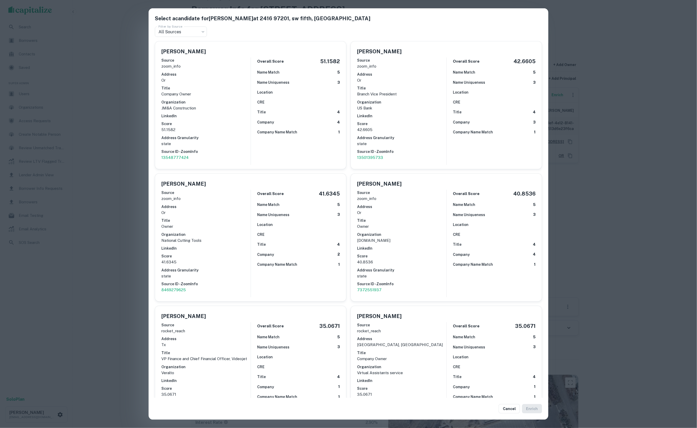
click at [258, 125] on div "Overall Score 51.1582 Name Match 5 Name Uniqueness 3 Location CRE Title 4 Compa…" at bounding box center [295, 110] width 89 height 107
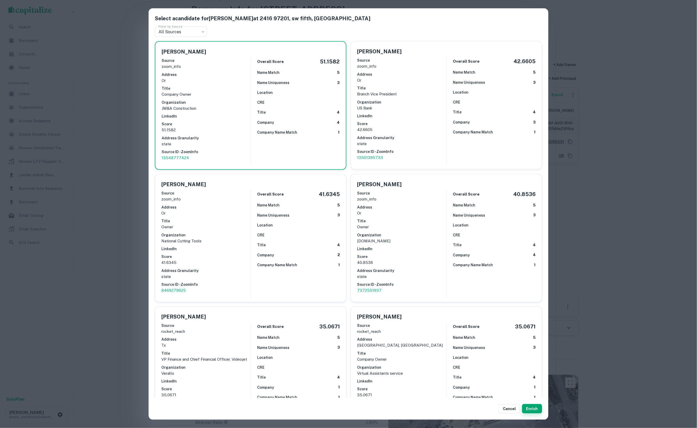
click at [533, 407] on button "Enrich" at bounding box center [532, 408] width 20 height 9
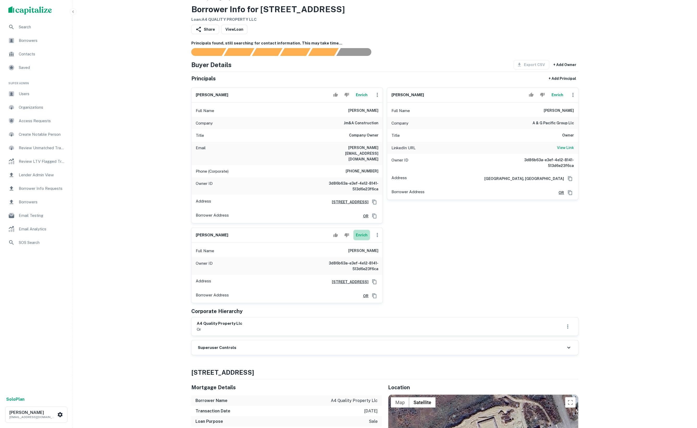
click at [357, 235] on button "Enrich" at bounding box center [361, 235] width 17 height 10
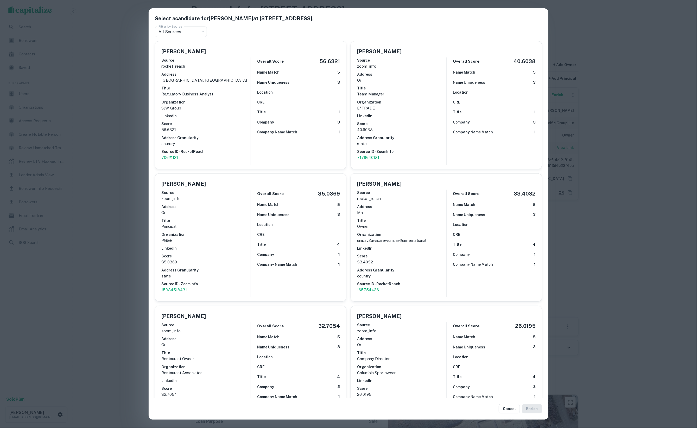
click at [593, 190] on div "Select a candidate for KARAM SINGH at 2416 97201, sw 5th united states of ameri…" at bounding box center [348, 214] width 697 height 428
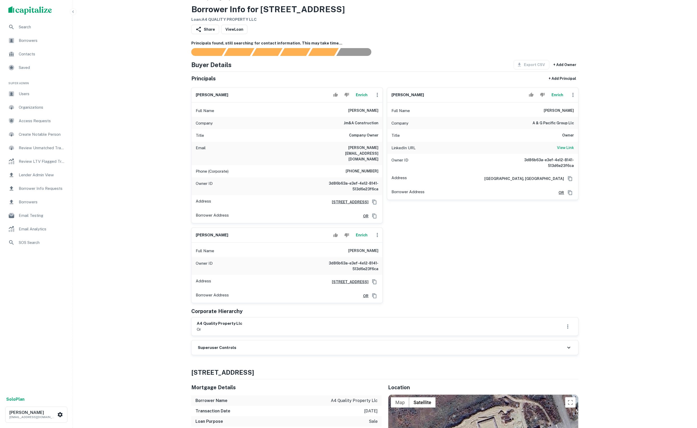
drag, startPoint x: 483, startPoint y: 356, endPoint x: 414, endPoint y: 353, distance: 69.0
click at [483, 355] on div "Superuser Controls" at bounding box center [384, 348] width 387 height 15
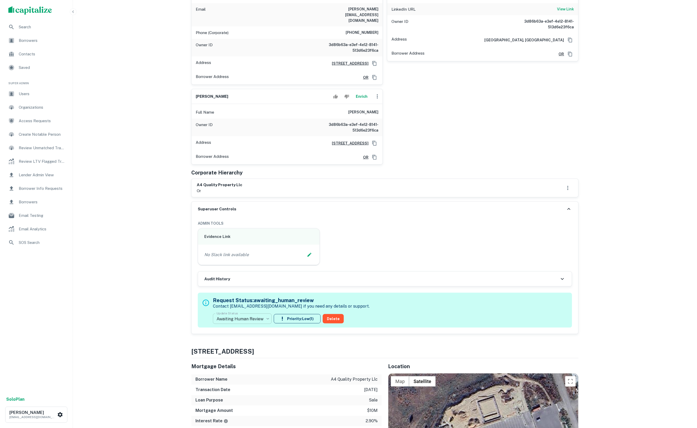
scroll to position [155, 0]
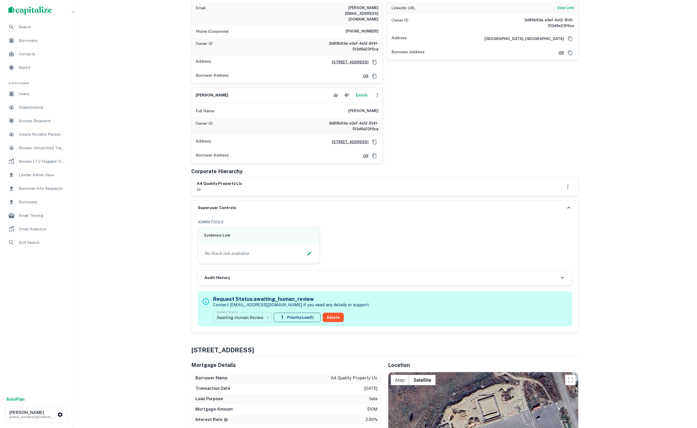
click at [245, 274] on body "Search Borrowers Contacts Saved Super Admin Users Organizations Access Requests…" at bounding box center [348, 59] width 697 height 428
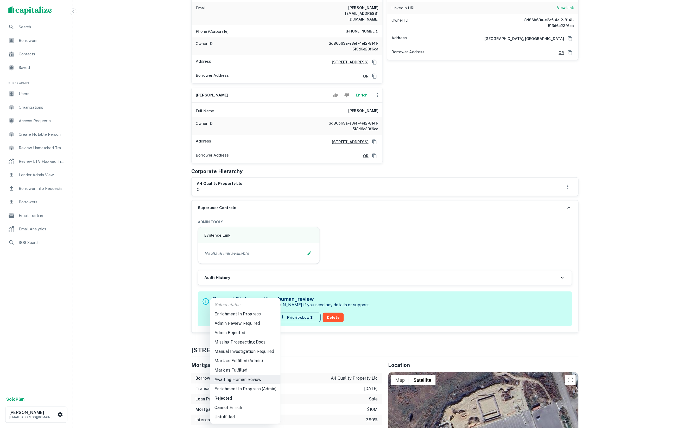
click at [259, 369] on li "Mark as Fulfilled" at bounding box center [245, 370] width 70 height 9
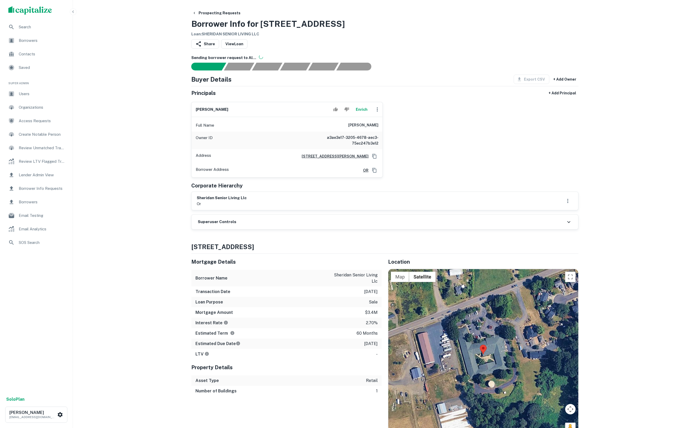
click at [357, 112] on button "Enrich" at bounding box center [361, 109] width 17 height 10
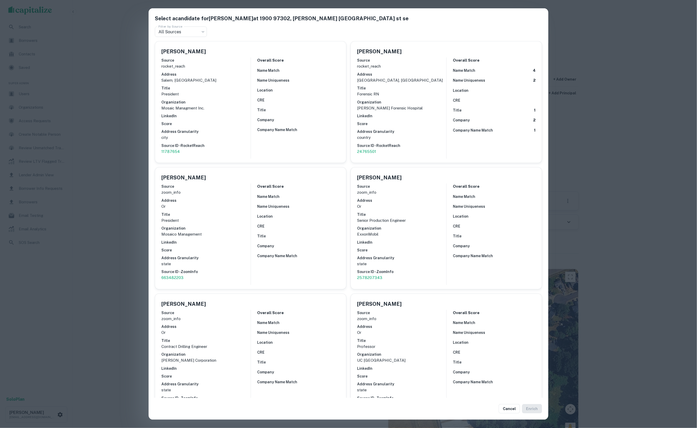
click at [103, 93] on div "Select a candidate for DOUGLAS SPROUL at 1900 97302, hines united states of ame…" at bounding box center [348, 214] width 697 height 428
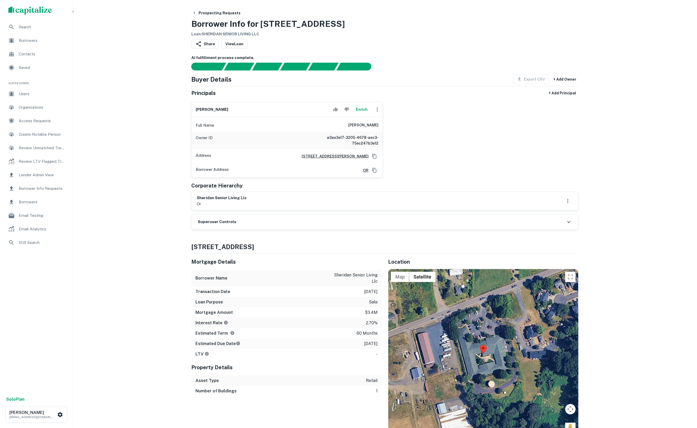
click at [144, 112] on div "Search Borrowers Contacts Saved Super Admin Users Organizations Access Requests…" at bounding box center [348, 432] width 697 height 865
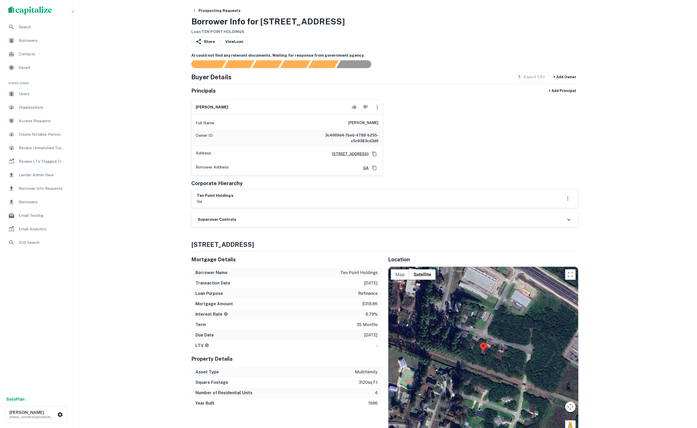
click at [425, 59] on div "AI could not find any relevant documents. Waiting for response from government …" at bounding box center [384, 61] width 387 height 16
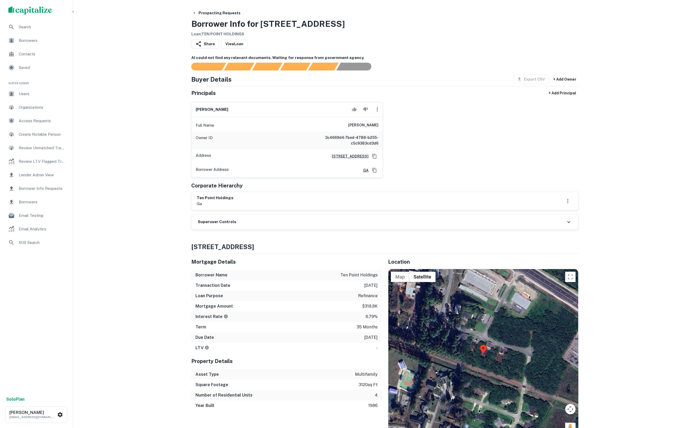
drag, startPoint x: 350, startPoint y: 131, endPoint x: 385, endPoint y: 131, distance: 35.4
click at [385, 131] on div "[PERSON_NAME] Full Name [PERSON_NAME] Owner ID 3c4669d4-7bed-4788-b255-c5c9383c…" at bounding box center [382, 138] width 391 height 80
copy h6 "[PERSON_NAME]"
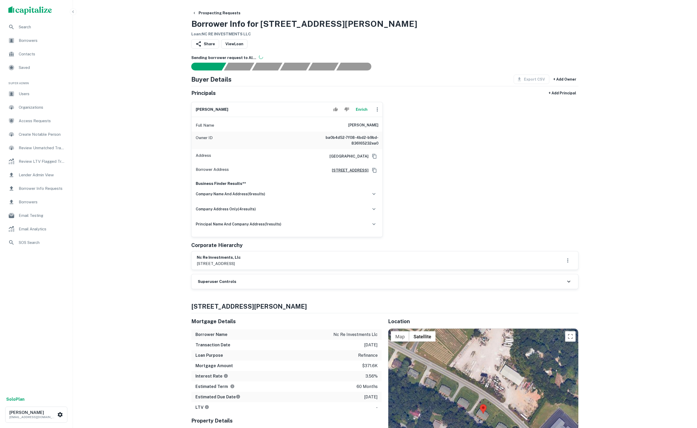
click at [361, 115] on button "Enrich" at bounding box center [361, 109] width 17 height 10
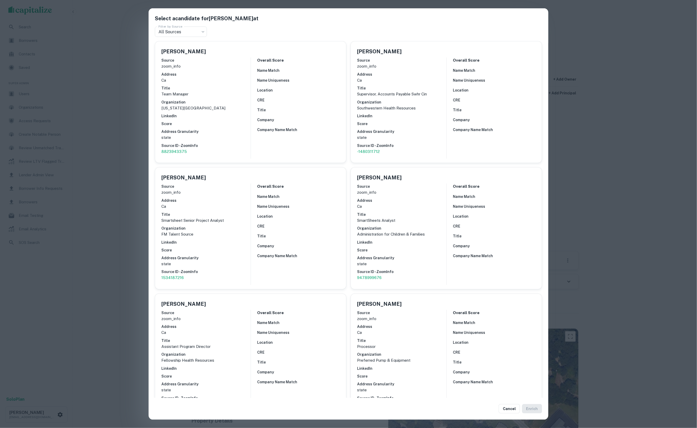
click at [127, 62] on div "Select a candidate for Traci D Dalton at Filter by Source All Sources *** Filte…" at bounding box center [348, 214] width 697 height 428
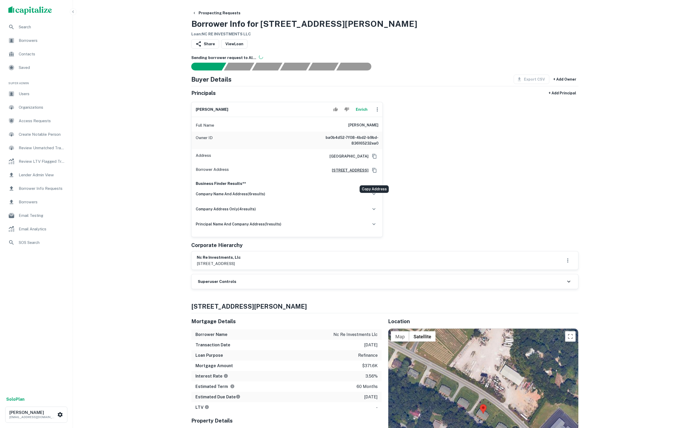
click at [373, 173] on icon "Copy Address" at bounding box center [374, 170] width 5 height 5
click at [360, 114] on button "Enrich" at bounding box center [361, 109] width 17 height 10
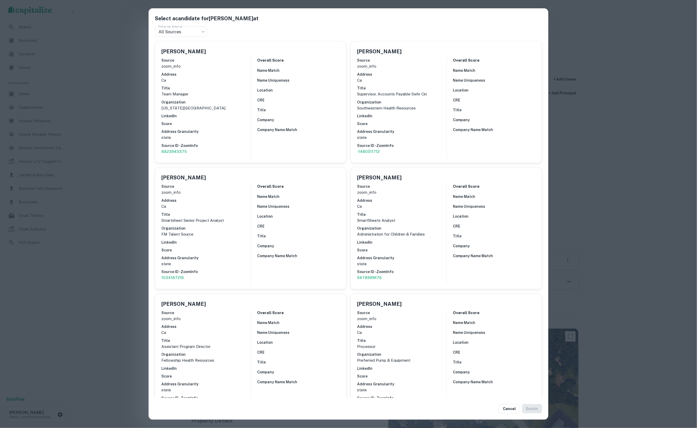
click at [556, 151] on div "Select a candidate for Traci D Dalton at Filter by Source All Sources *** Filte…" at bounding box center [348, 214] width 697 height 428
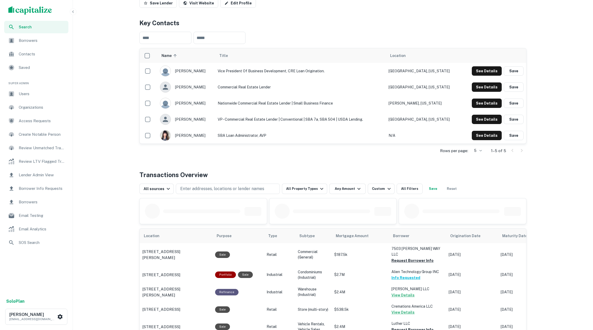
scroll to position [122, 0]
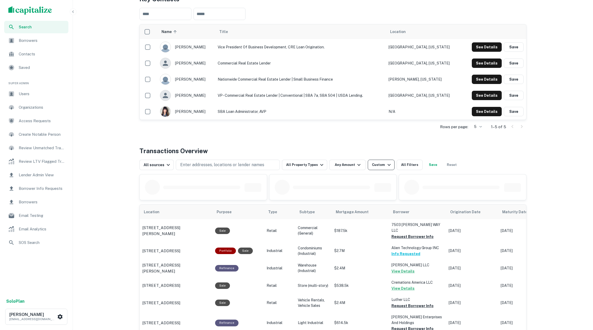
click at [378, 167] on div "Custom" at bounding box center [382, 165] width 20 height 6
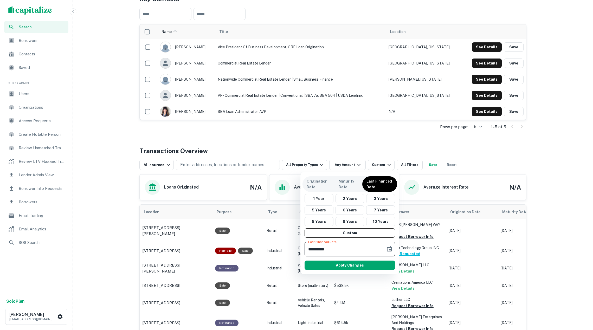
click at [327, 251] on input "**********" at bounding box center [344, 249] width 78 height 15
click at [310, 250] on input "**********" at bounding box center [344, 249] width 78 height 15
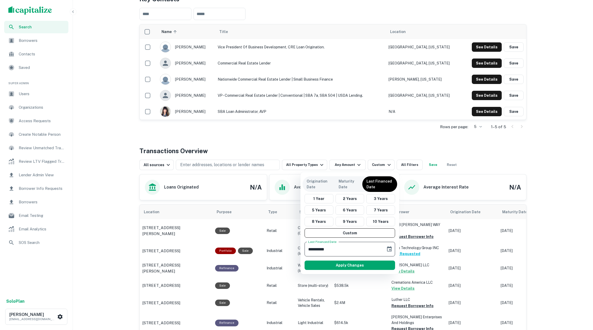
type input "**********"
click at [332, 264] on button "Apply Changes" at bounding box center [350, 265] width 91 height 9
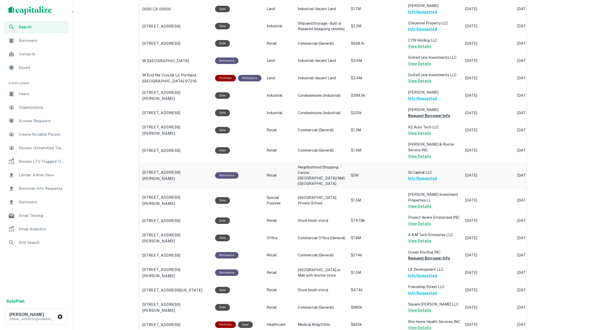
scroll to position [462, 0]
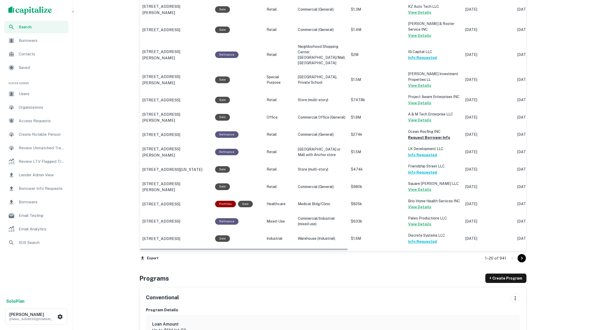
click at [521, 259] on icon "Go to next page" at bounding box center [522, 258] width 2 height 3
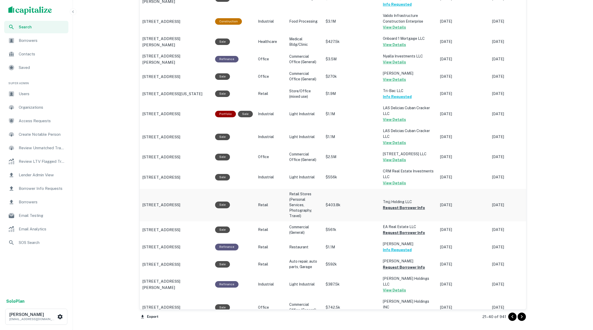
scroll to position [411, 0]
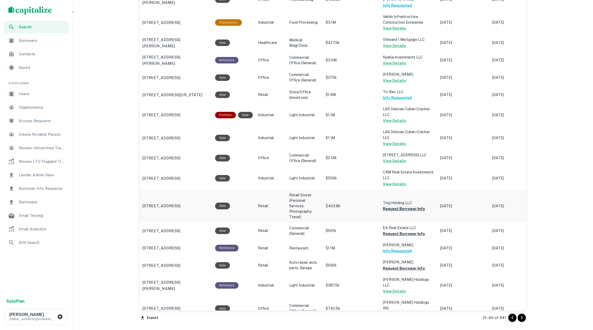
click at [396, 206] on button "Request Borrower Info" at bounding box center [404, 209] width 42 height 6
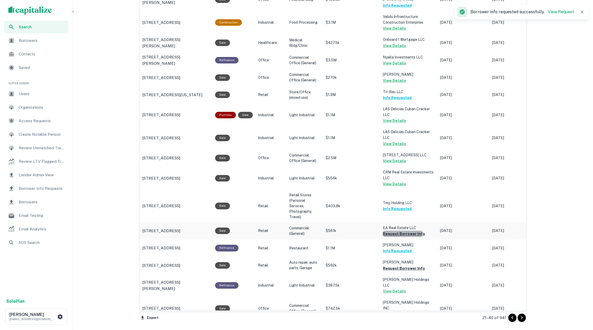
click at [393, 231] on button "Request Borrower Info" at bounding box center [404, 234] width 42 height 6
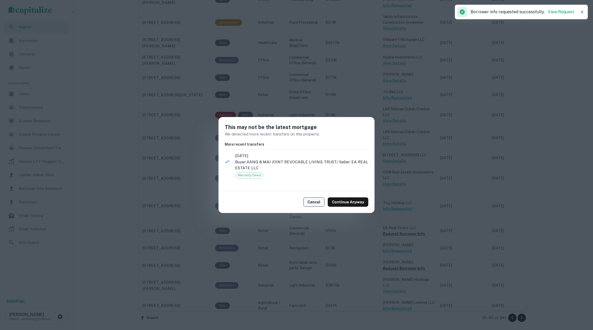
click at [323, 202] on button "Cancel" at bounding box center [313, 201] width 21 height 9
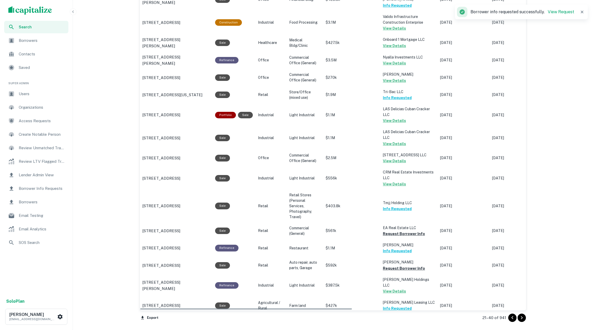
click at [519, 319] on icon "Go to next page" at bounding box center [522, 318] width 6 height 6
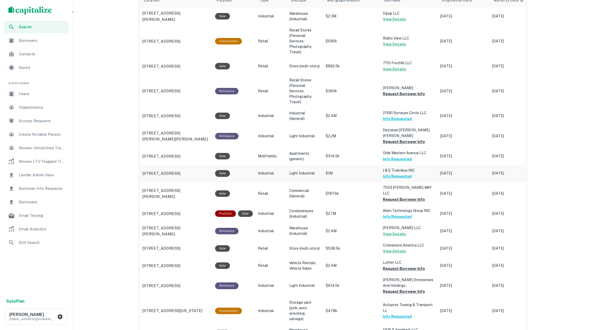
scroll to position [340, 0]
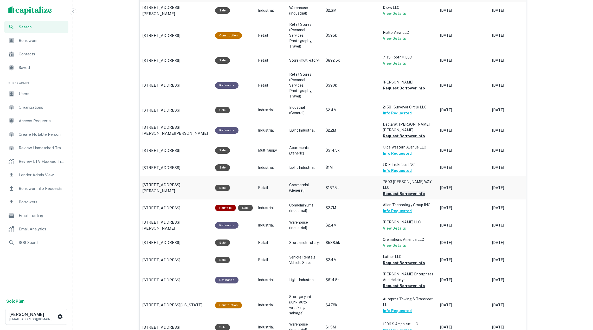
click at [395, 191] on button "Request Borrower Info" at bounding box center [404, 194] width 42 height 6
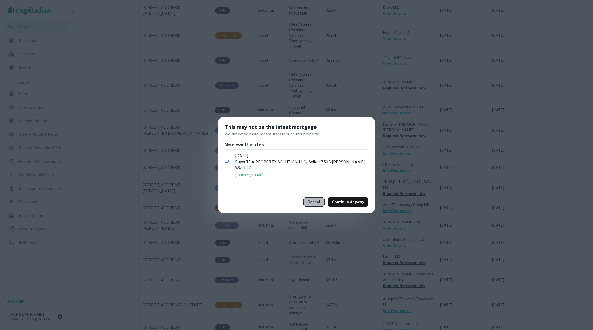
click at [319, 198] on button "Cancel" at bounding box center [313, 201] width 21 height 9
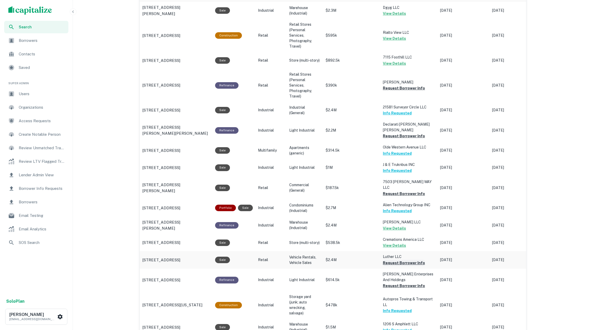
click at [395, 260] on button "Request Borrower Info" at bounding box center [404, 263] width 42 height 6
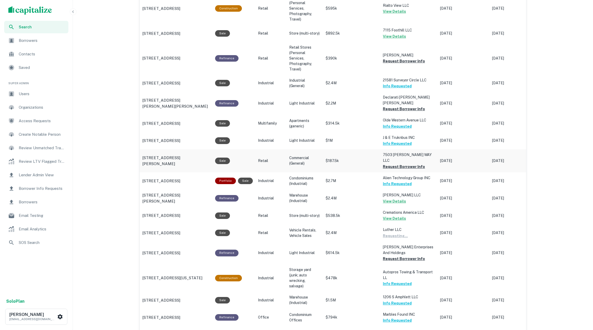
scroll to position [370, 0]
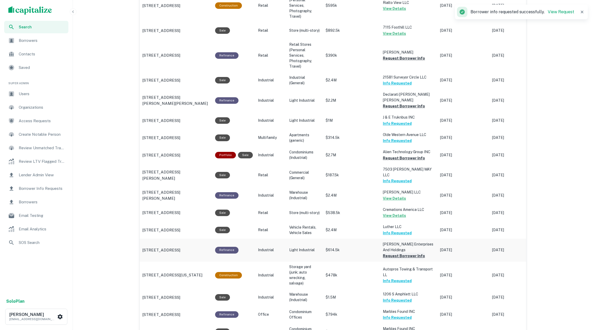
click at [399, 253] on button "Request Borrower Info" at bounding box center [404, 256] width 42 height 6
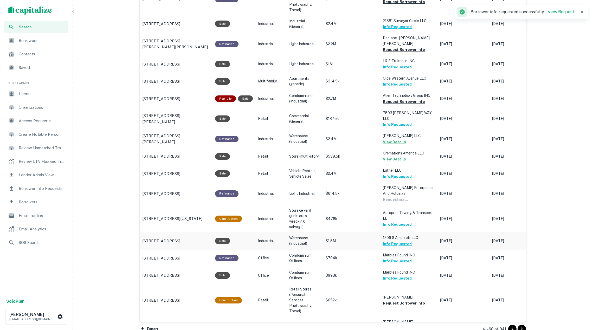
scroll to position [619, 0]
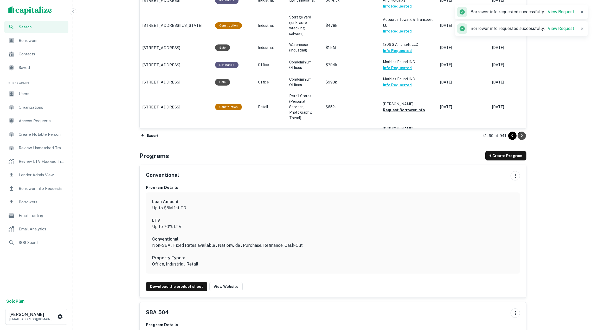
click at [522, 136] on icon "Go to next page" at bounding box center [522, 136] width 6 height 6
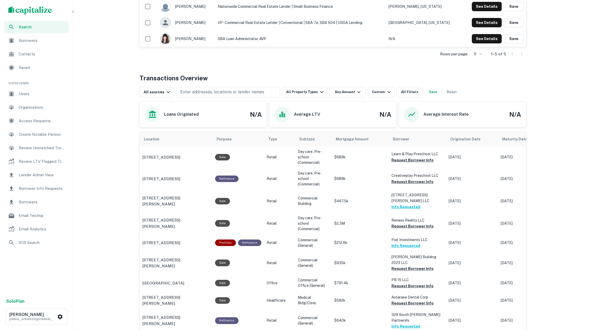
scroll to position [195, 0]
click at [418, 162] on button "Request Borrower Info" at bounding box center [413, 160] width 42 height 6
click at [412, 183] on button "Request Borrower Info" at bounding box center [413, 182] width 42 height 6
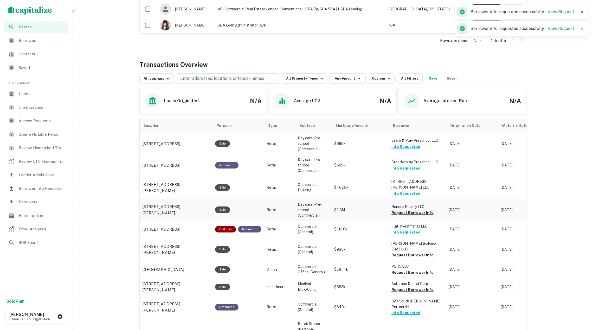
scroll to position [210, 0]
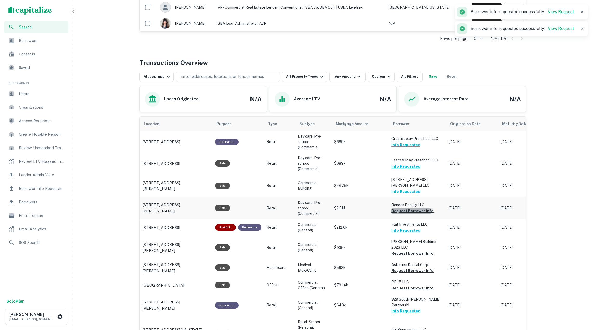
click at [400, 208] on button "Request Borrower Info" at bounding box center [413, 211] width 42 height 6
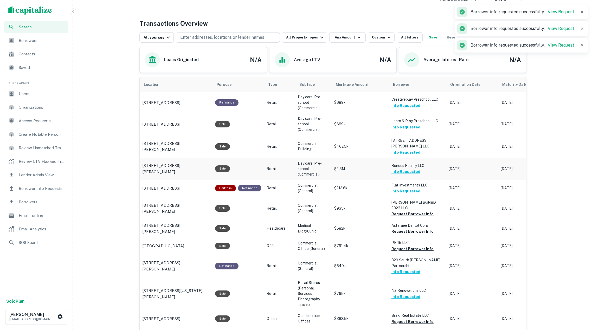
scroll to position [251, 0]
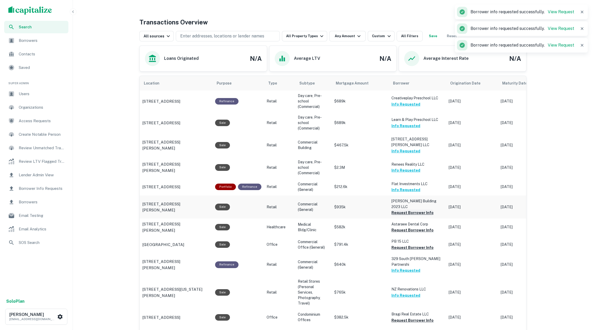
click at [404, 210] on button "Request Borrower Info" at bounding box center [413, 213] width 42 height 6
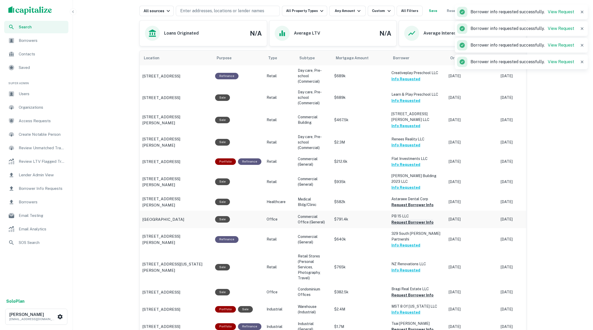
click at [400, 219] on button "Request Borrower Info" at bounding box center [413, 222] width 42 height 6
click at [405, 202] on button "Request Borrower Info" at bounding box center [413, 205] width 42 height 6
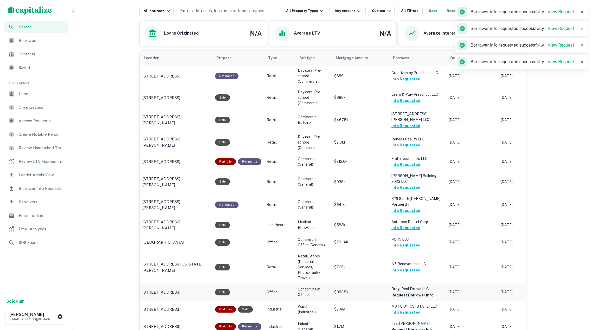
click at [404, 292] on button "Request Borrower Info" at bounding box center [413, 295] width 42 height 6
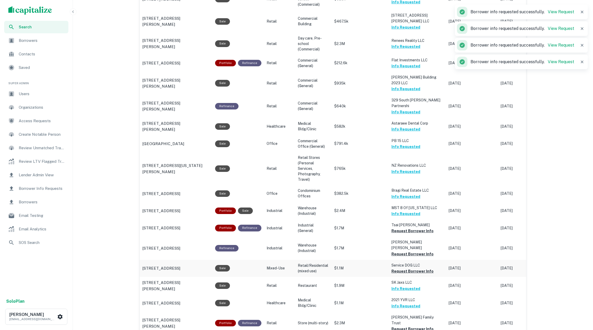
scroll to position [379, 0]
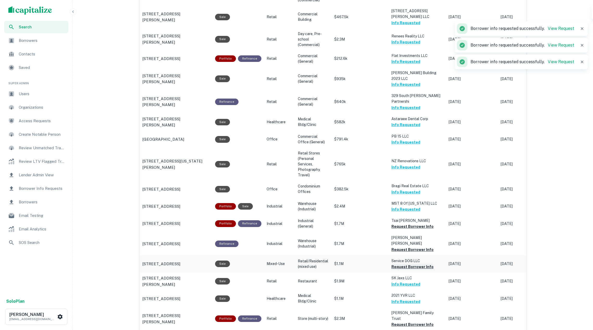
click at [400, 264] on button "Request Borrower Info" at bounding box center [413, 267] width 42 height 6
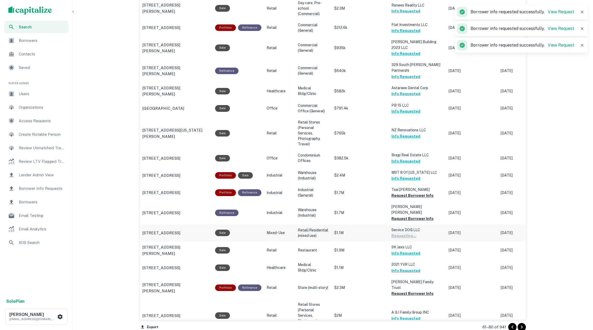
scroll to position [418, 0]
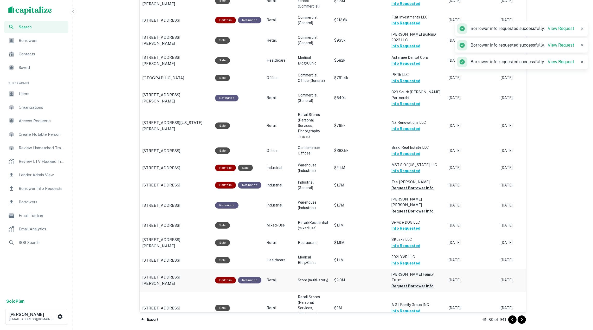
click at [404, 283] on button "Request Borrower Info" at bounding box center [413, 286] width 42 height 6
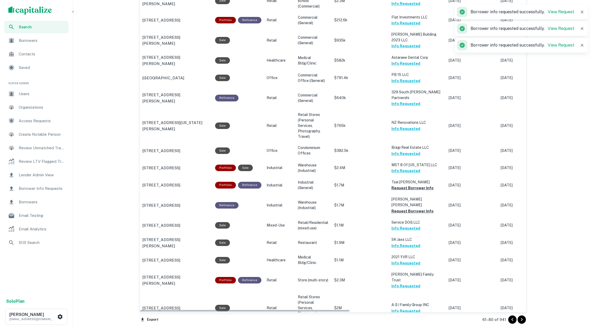
click at [519, 320] on icon "Go to next page" at bounding box center [522, 320] width 6 height 6
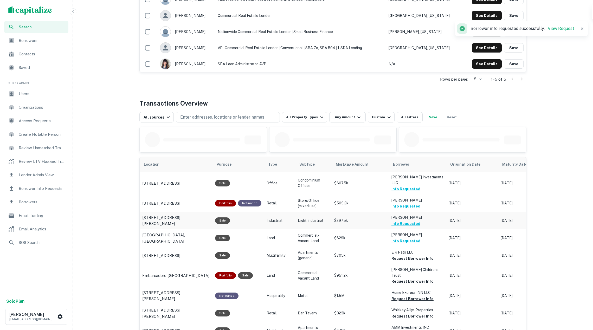
scroll to position [175, 0]
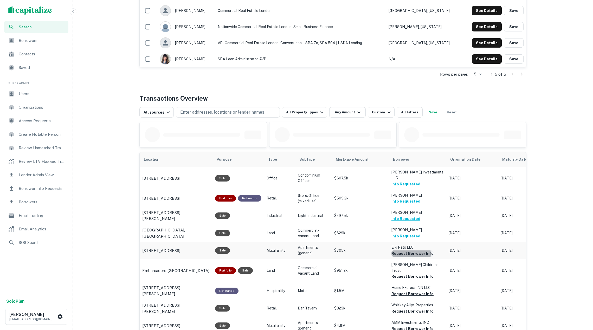
click at [403, 255] on button "Request Borrower Info" at bounding box center [413, 254] width 42 height 6
click at [402, 277] on button "Request Borrower Info" at bounding box center [413, 276] width 42 height 6
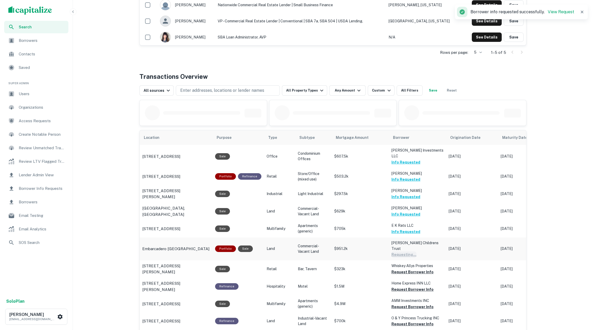
scroll to position [207, 0]
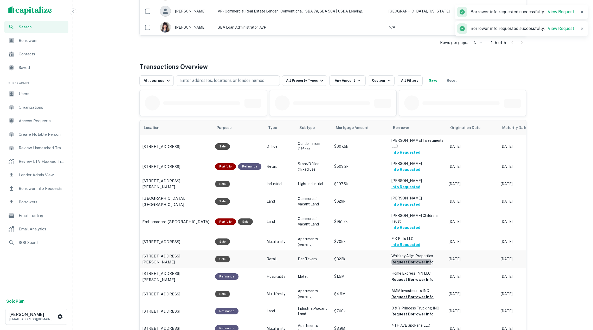
click at [400, 265] on button "Request Borrower Info" at bounding box center [413, 262] width 42 height 6
click at [397, 277] on button "Request Borrower Info" at bounding box center [413, 280] width 42 height 6
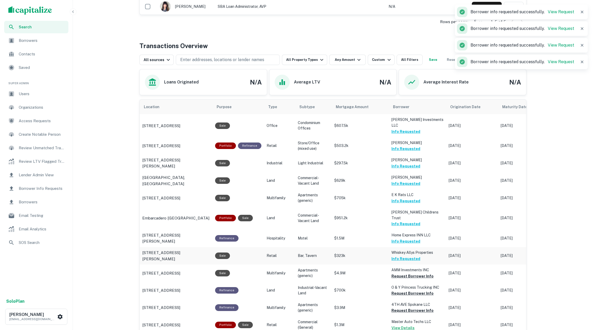
scroll to position [241, 0]
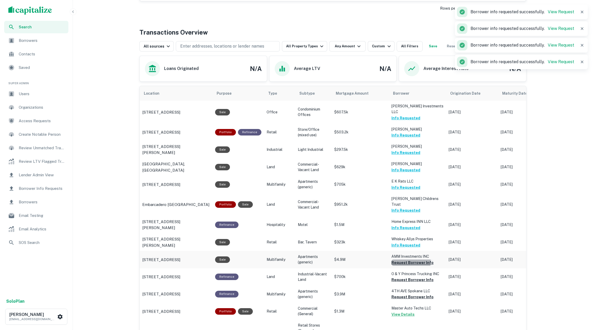
click at [402, 261] on button "Request Borrower Info" at bounding box center [413, 263] width 42 height 6
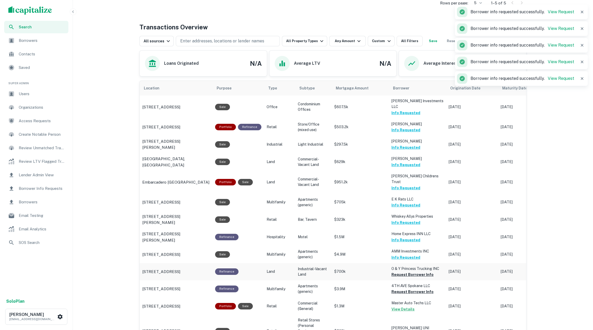
scroll to position [247, 0]
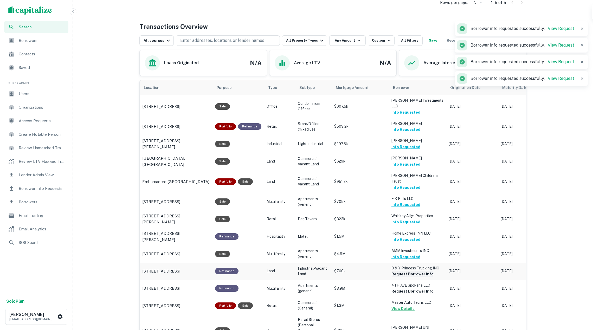
click at [400, 274] on button "Request Borrower Info" at bounding box center [413, 274] width 42 height 6
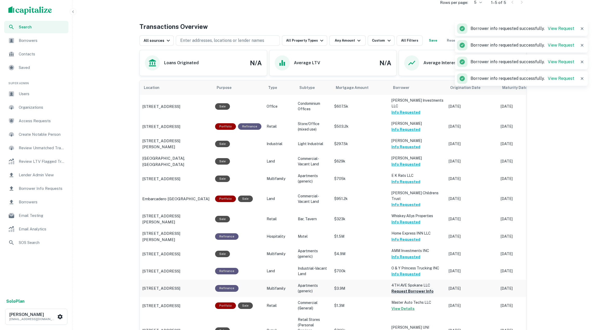
click at [402, 290] on button "Request Borrower Info" at bounding box center [413, 291] width 42 height 6
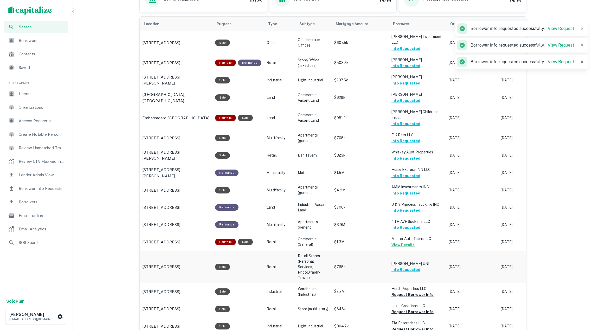
scroll to position [329, 0]
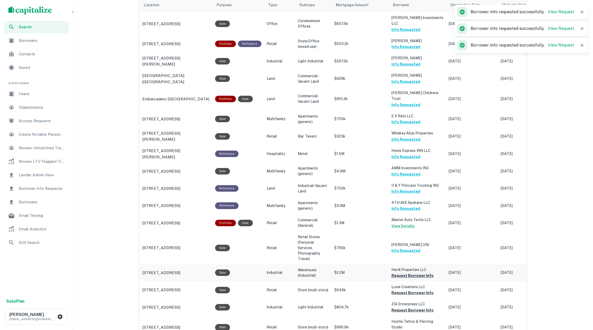
click at [403, 274] on button "Request Borrower Info" at bounding box center [413, 276] width 42 height 6
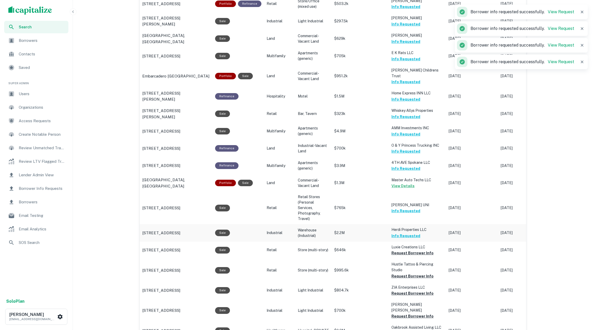
scroll to position [374, 0]
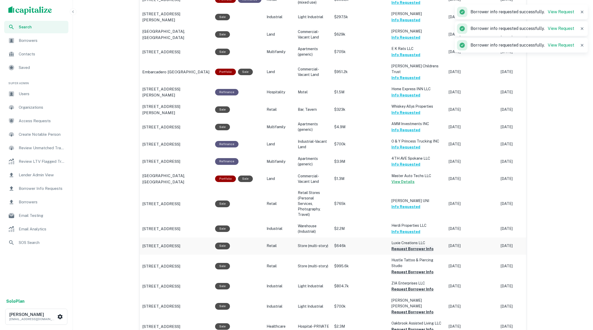
click at [405, 246] on button "Request Borrower Info" at bounding box center [413, 249] width 42 height 6
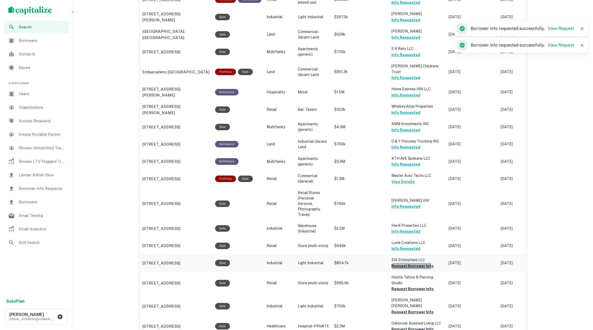
click at [402, 263] on button "Request Borrower Info" at bounding box center [413, 266] width 42 height 6
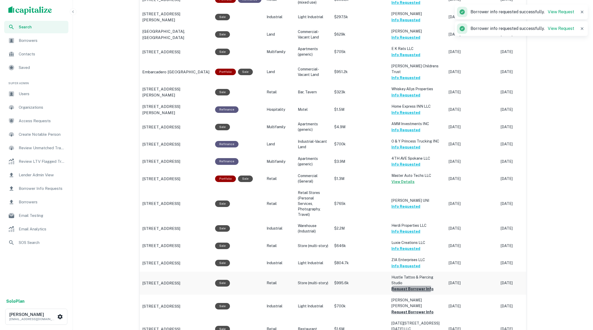
click at [408, 286] on button "Request Borrower Info" at bounding box center [413, 289] width 42 height 6
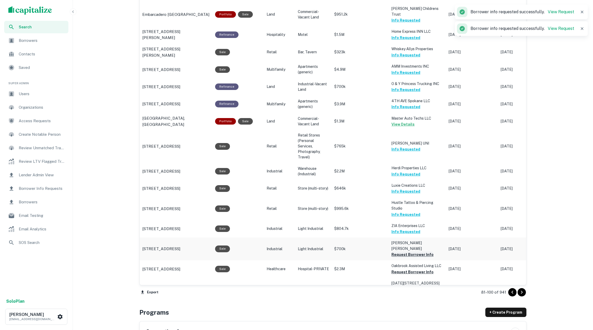
scroll to position [431, 0]
click at [415, 269] on button "Request Borrower Info" at bounding box center [413, 272] width 42 height 6
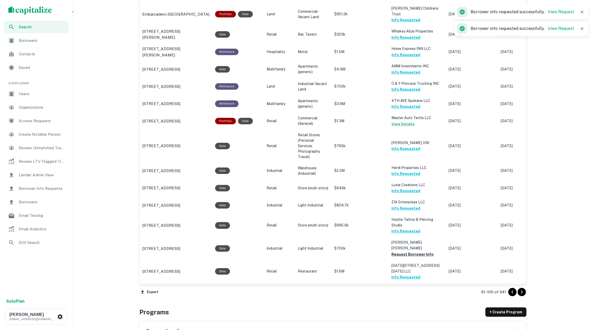
click at [416, 291] on button "Request Borrower Info" at bounding box center [413, 294] width 42 height 6
click at [521, 291] on icon "Go to next page" at bounding box center [522, 292] width 2 height 3
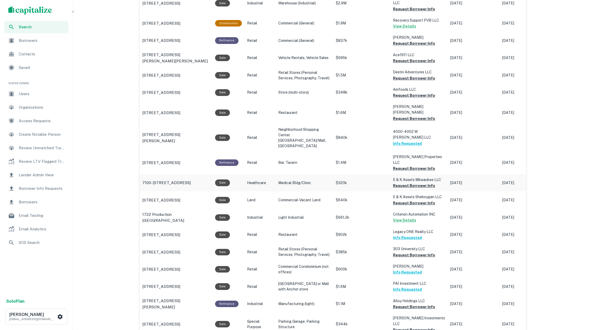
scroll to position [219, 0]
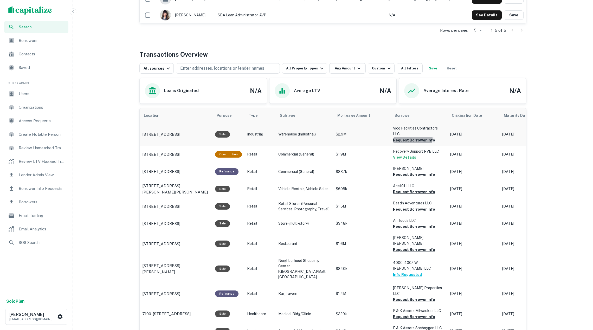
click at [405, 137] on button "Request Borrower Info" at bounding box center [414, 140] width 42 height 6
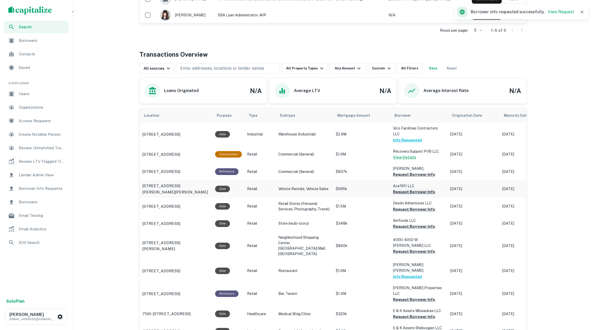
click at [402, 189] on button "Request Borrower Info" at bounding box center [414, 192] width 42 height 6
click at [402, 206] on button "Request Borrower Info" at bounding box center [414, 209] width 42 height 6
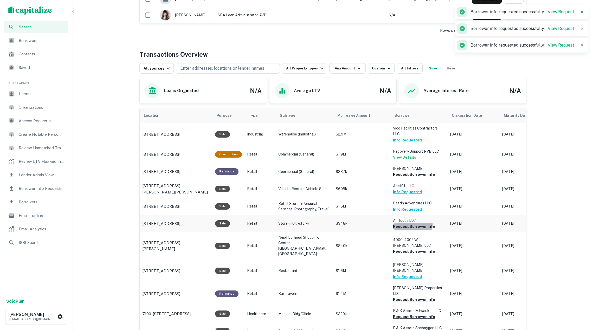
click at [402, 223] on button "Request Borrower Info" at bounding box center [414, 226] width 42 height 6
click at [407, 248] on button "Request Borrower Info" at bounding box center [414, 251] width 42 height 6
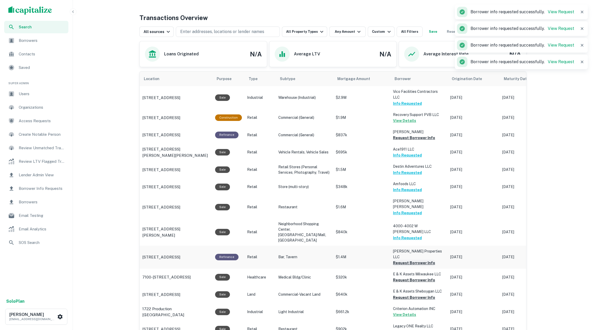
scroll to position [255, 0]
click at [405, 260] on button "Request Borrower Info" at bounding box center [414, 263] width 42 height 6
click at [402, 277] on button "Request Borrower Info" at bounding box center [414, 280] width 42 height 6
click at [405, 294] on button "Request Borrower Info" at bounding box center [414, 297] width 42 height 6
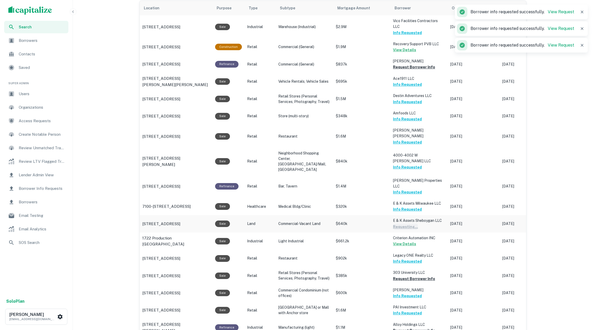
scroll to position [327, 0]
